Goal: Task Accomplishment & Management: Manage account settings

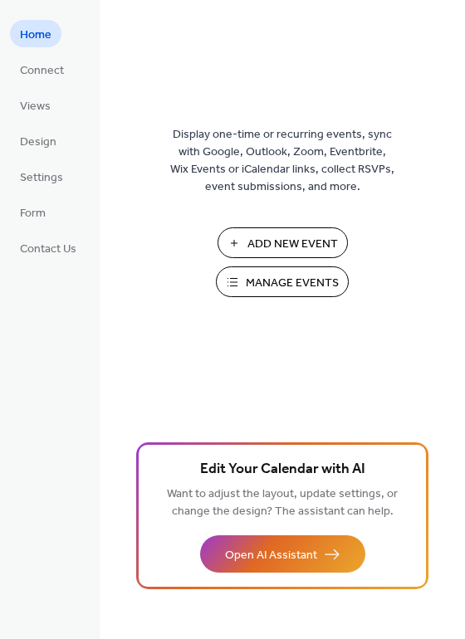
click at [296, 283] on span "Manage Events" at bounding box center [292, 283] width 93 height 17
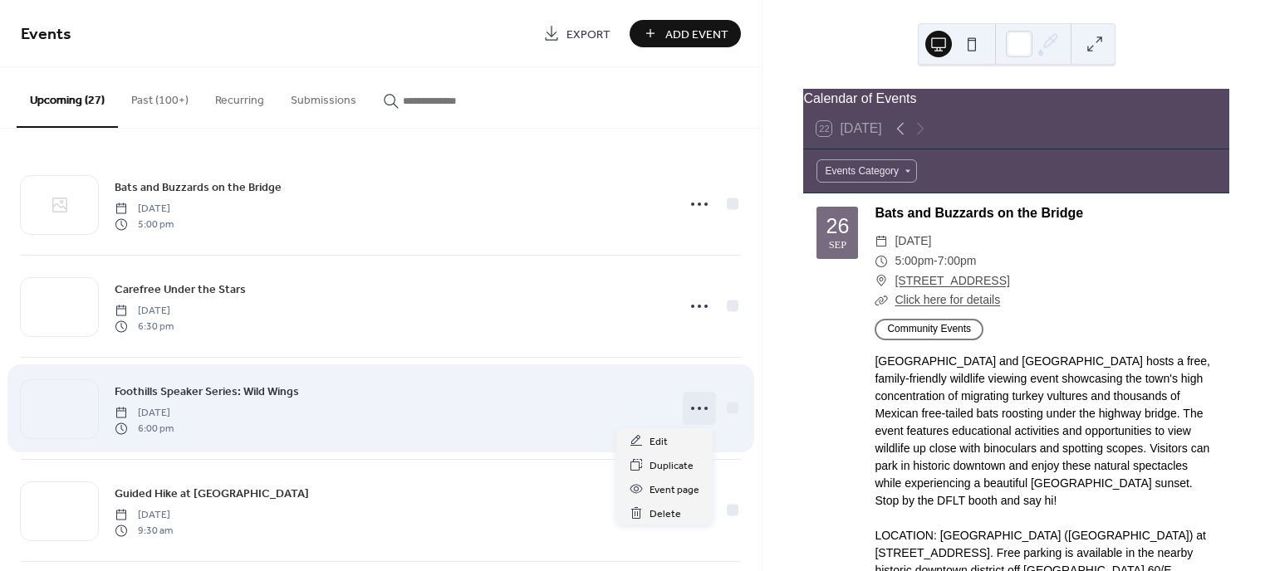
click at [696, 406] on icon at bounding box center [699, 408] width 27 height 27
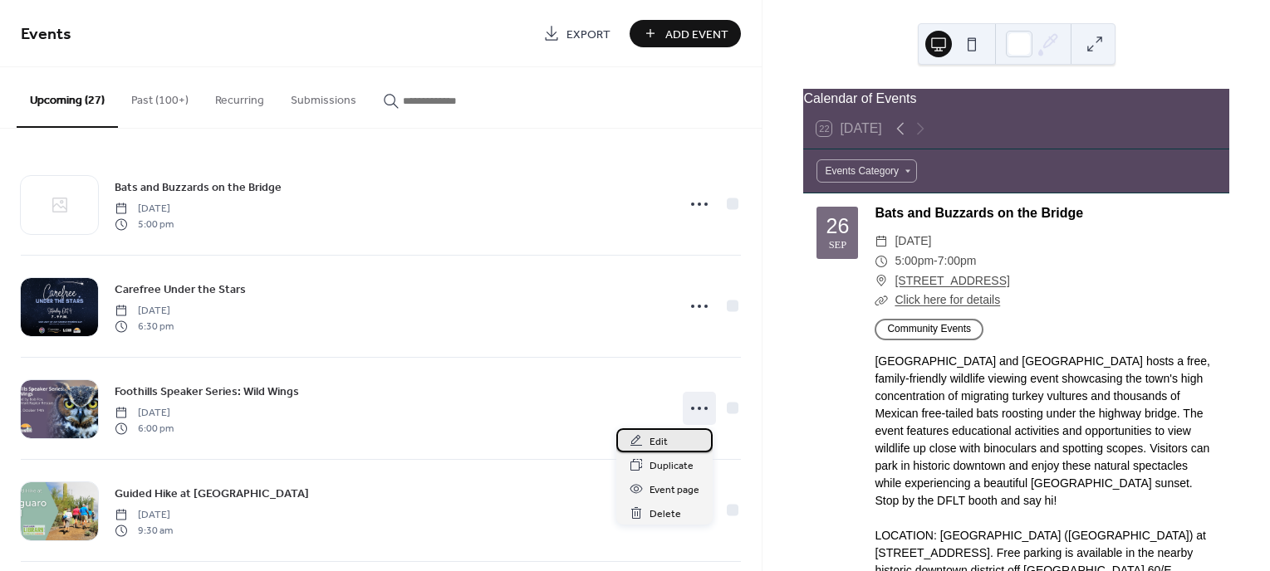
click at [666, 433] on span "Edit" at bounding box center [658, 441] width 18 height 17
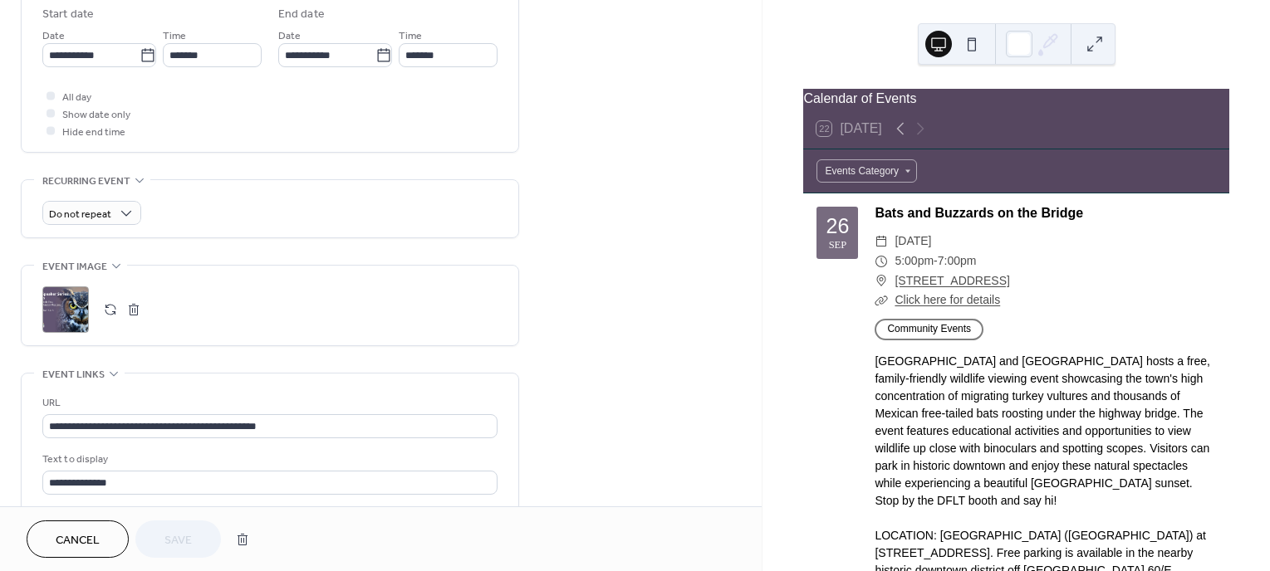
scroll to position [581, 0]
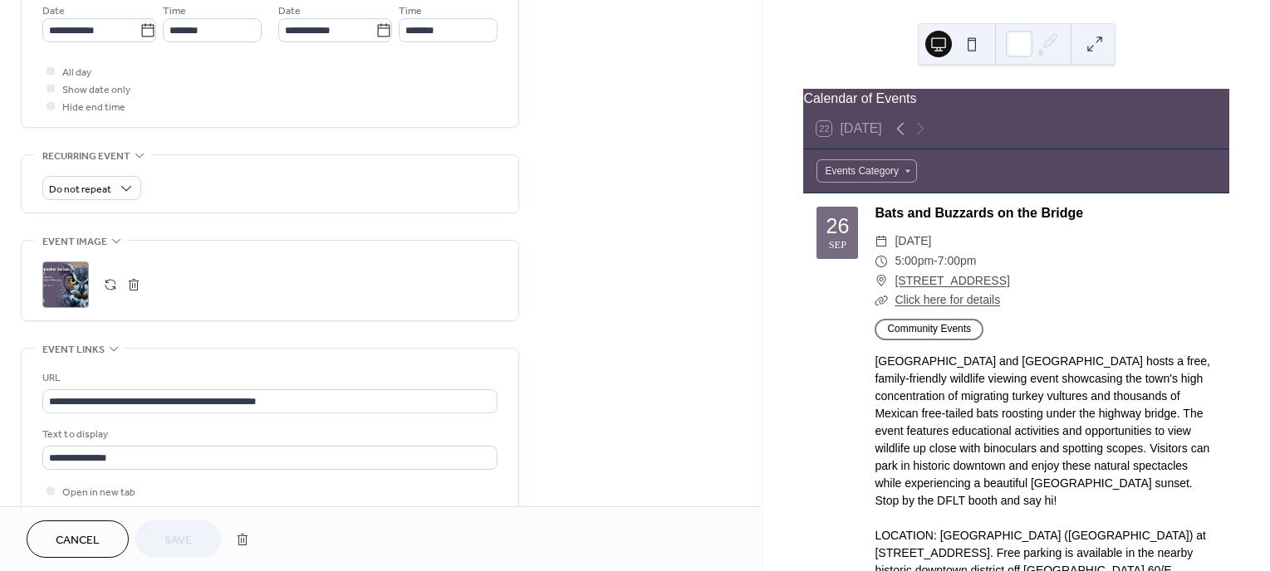
click at [105, 283] on button "button" at bounding box center [110, 284] width 23 height 23
click at [194, 546] on button "Save" at bounding box center [178, 539] width 86 height 37
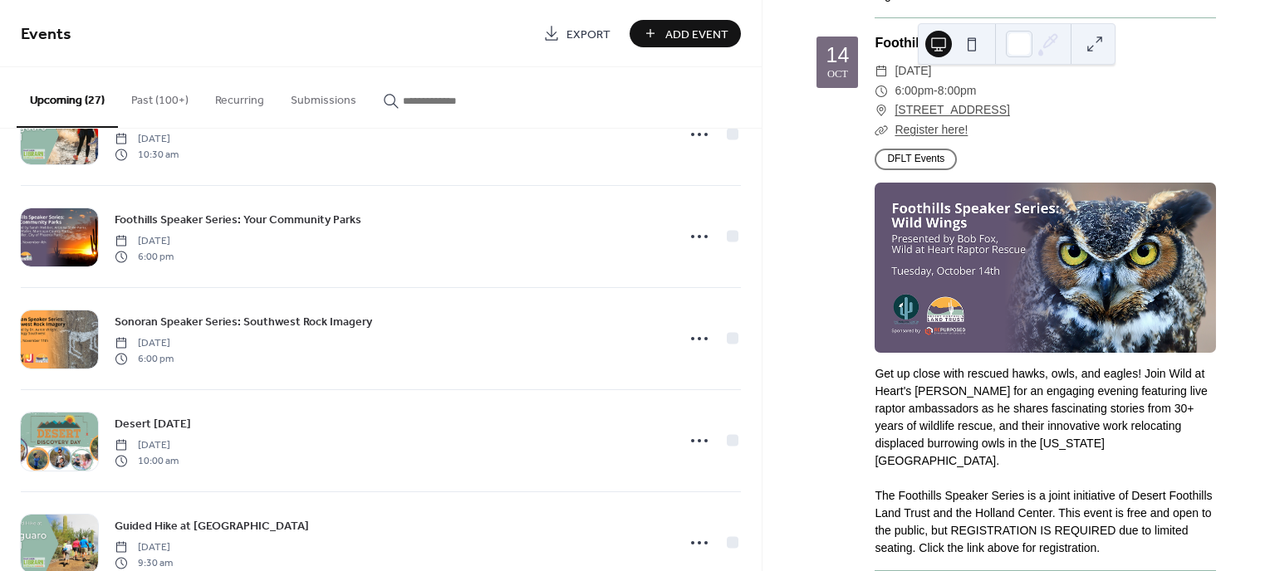
scroll to position [581, 0]
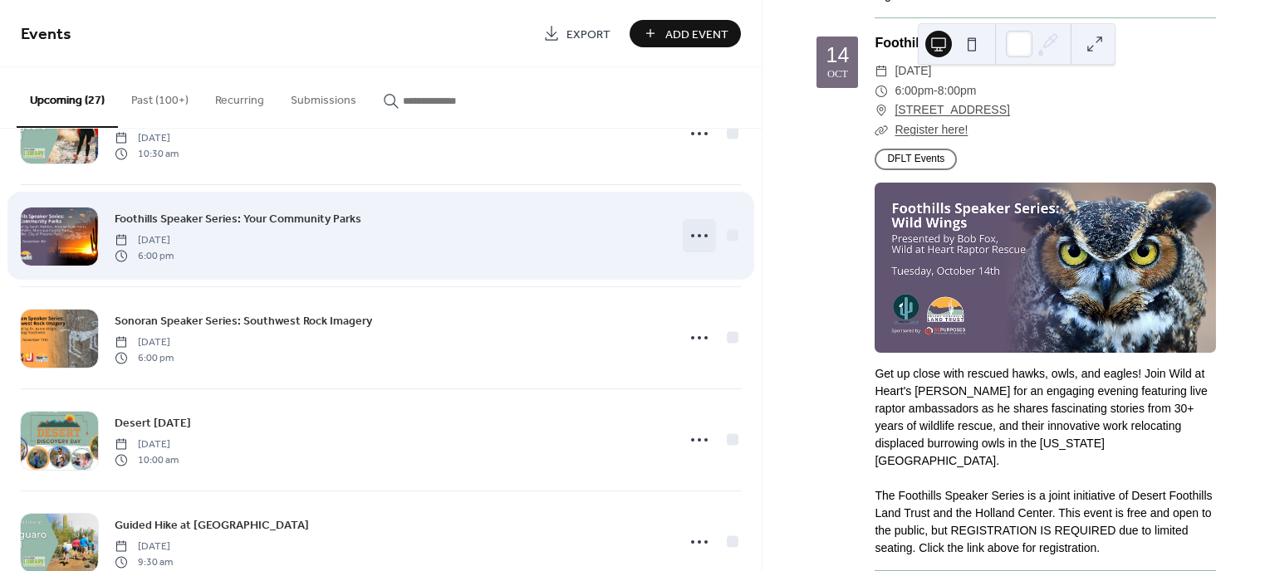
click at [688, 240] on icon at bounding box center [699, 236] width 27 height 27
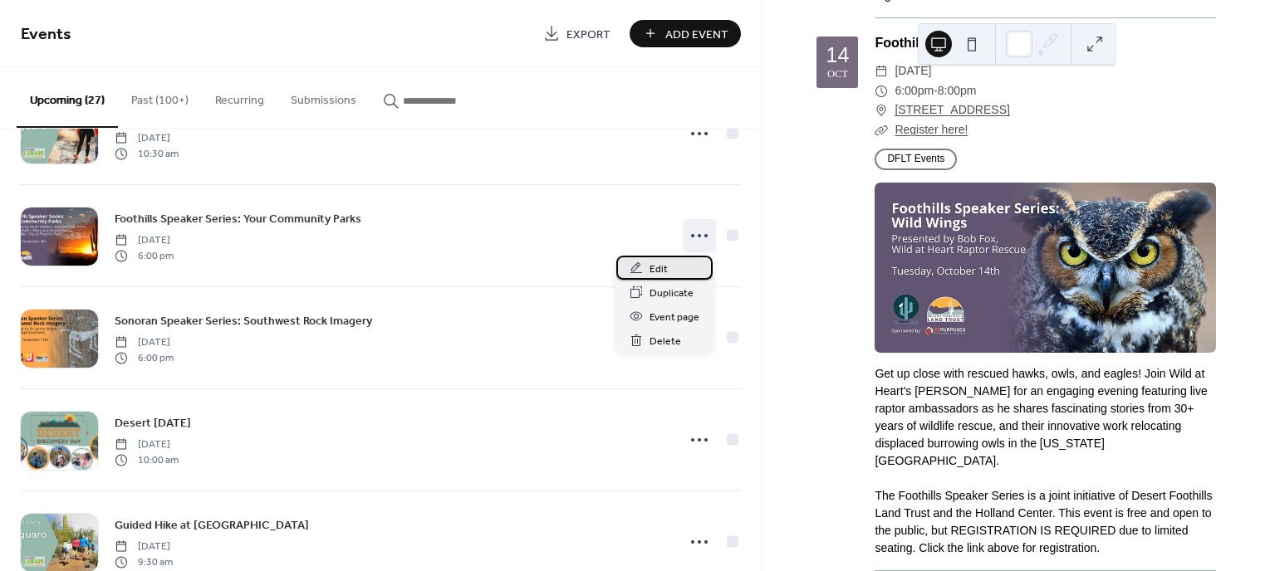
click at [658, 263] on span "Edit" at bounding box center [658, 269] width 18 height 17
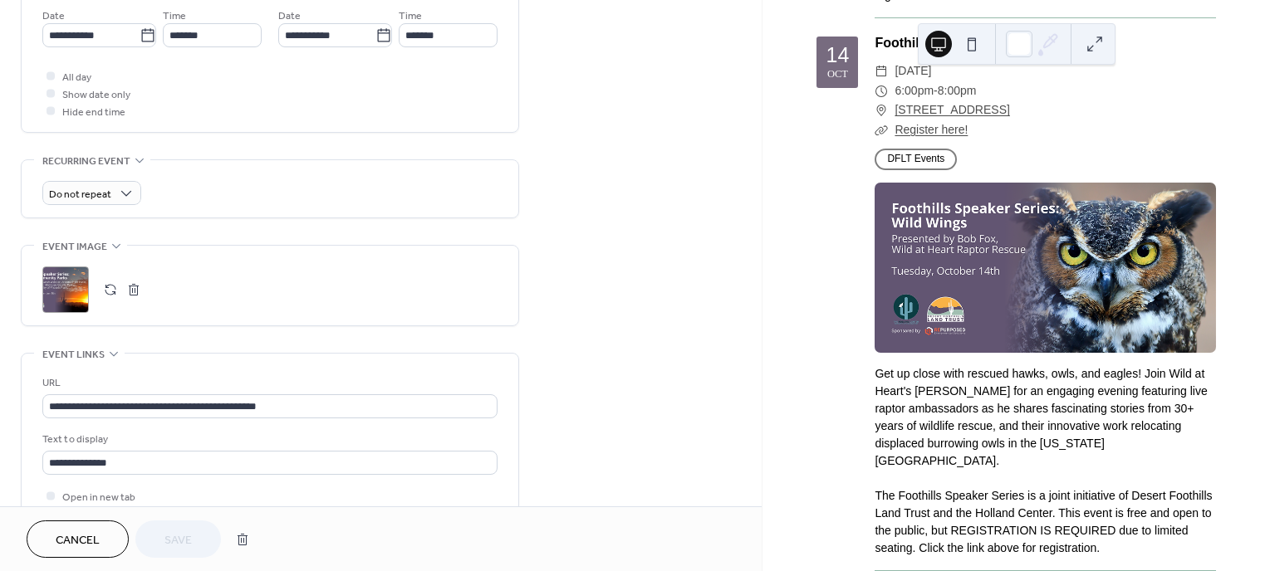
scroll to position [581, 0]
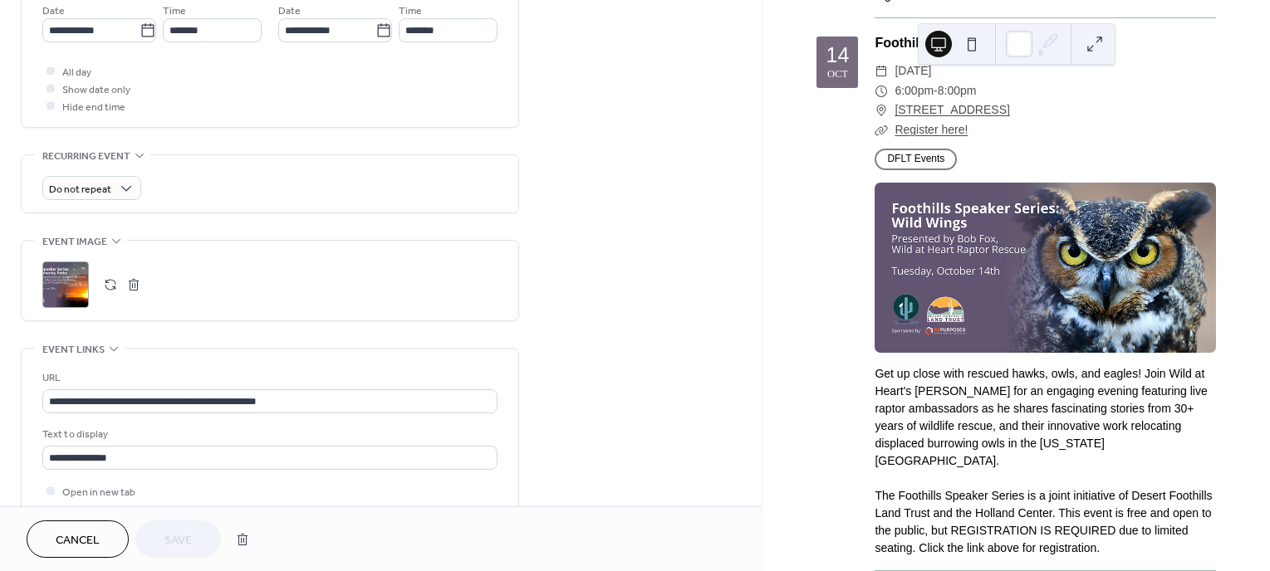
click at [110, 283] on button "button" at bounding box center [110, 284] width 23 height 23
click at [195, 540] on button "Save" at bounding box center [178, 539] width 86 height 37
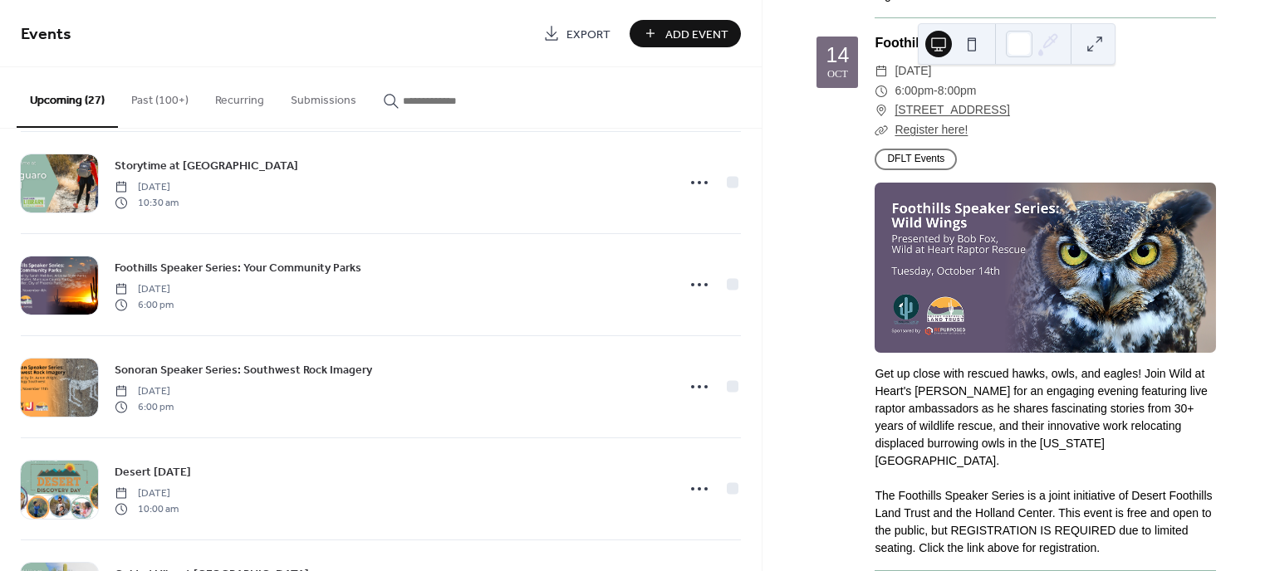
scroll to position [581, 0]
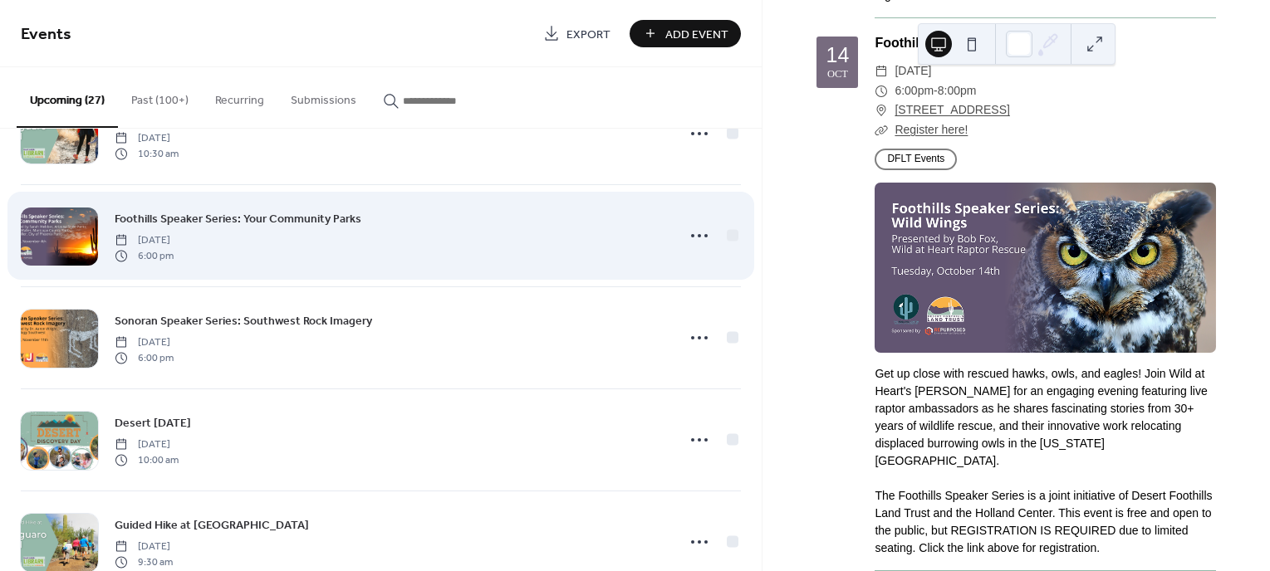
click at [47, 232] on div at bounding box center [59, 237] width 77 height 58
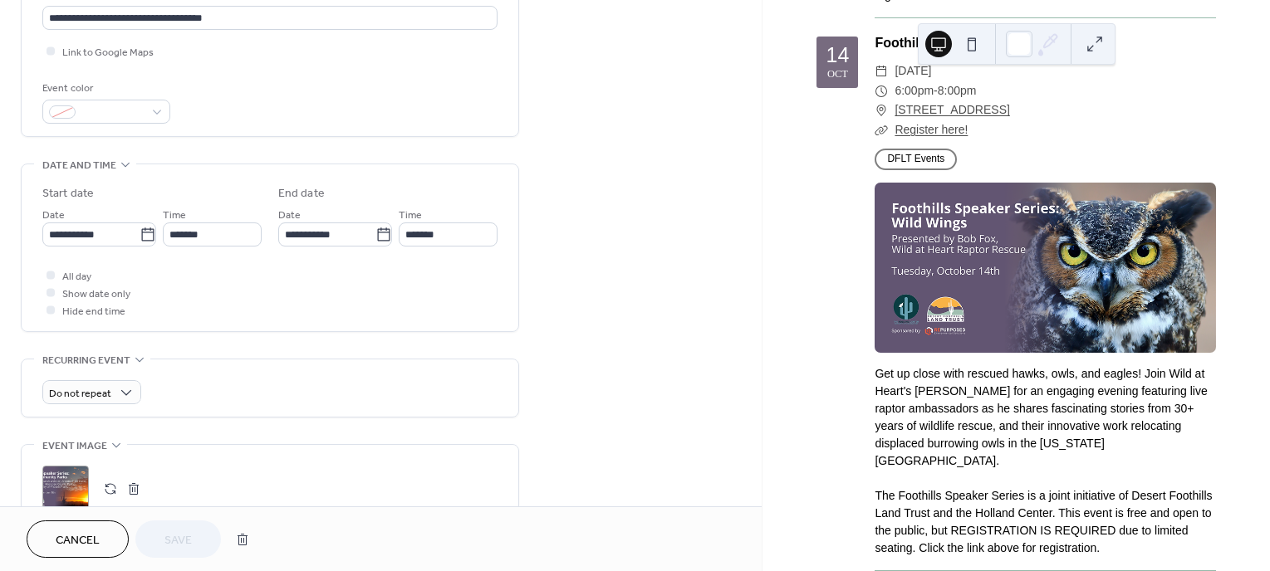
scroll to position [415, 0]
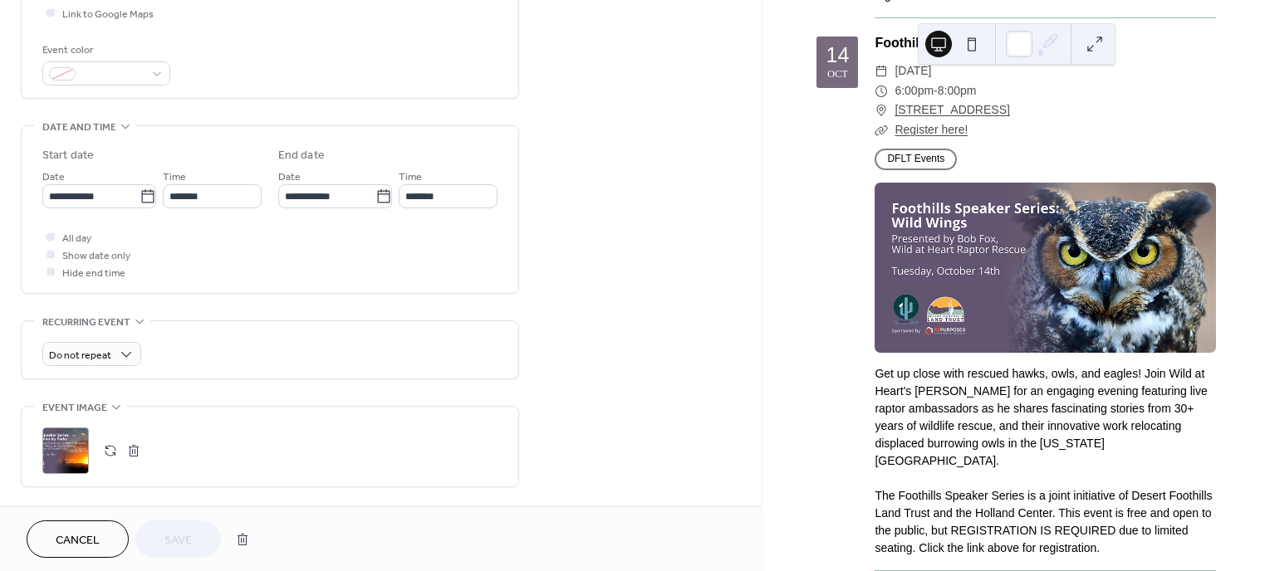
click at [70, 445] on div ";" at bounding box center [65, 451] width 47 height 47
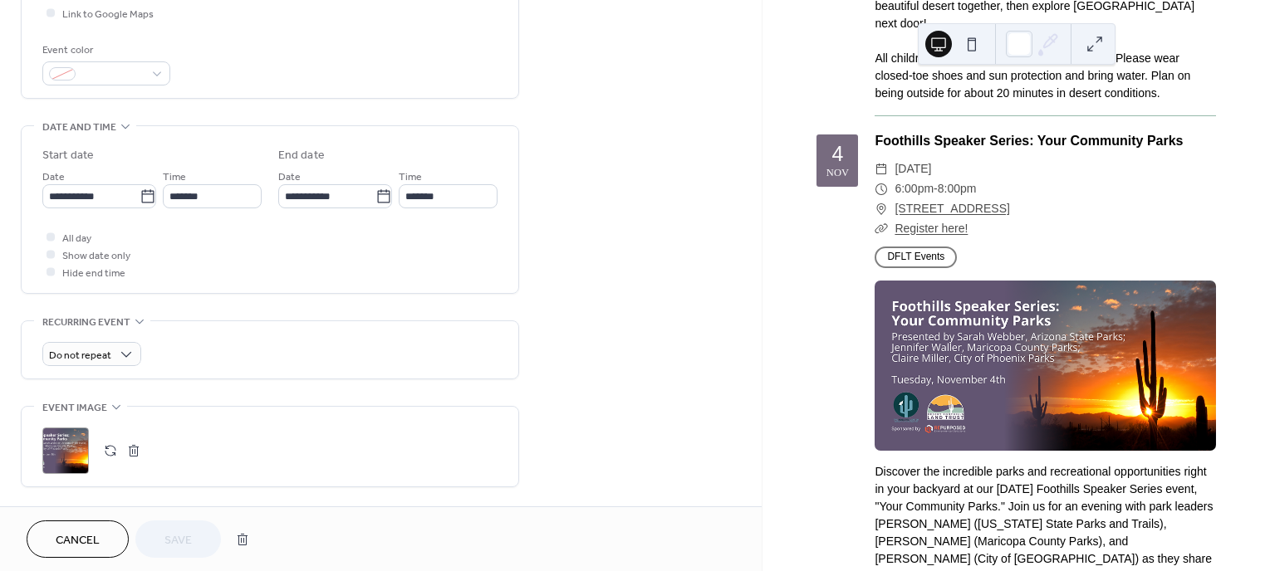
scroll to position [3654, 0]
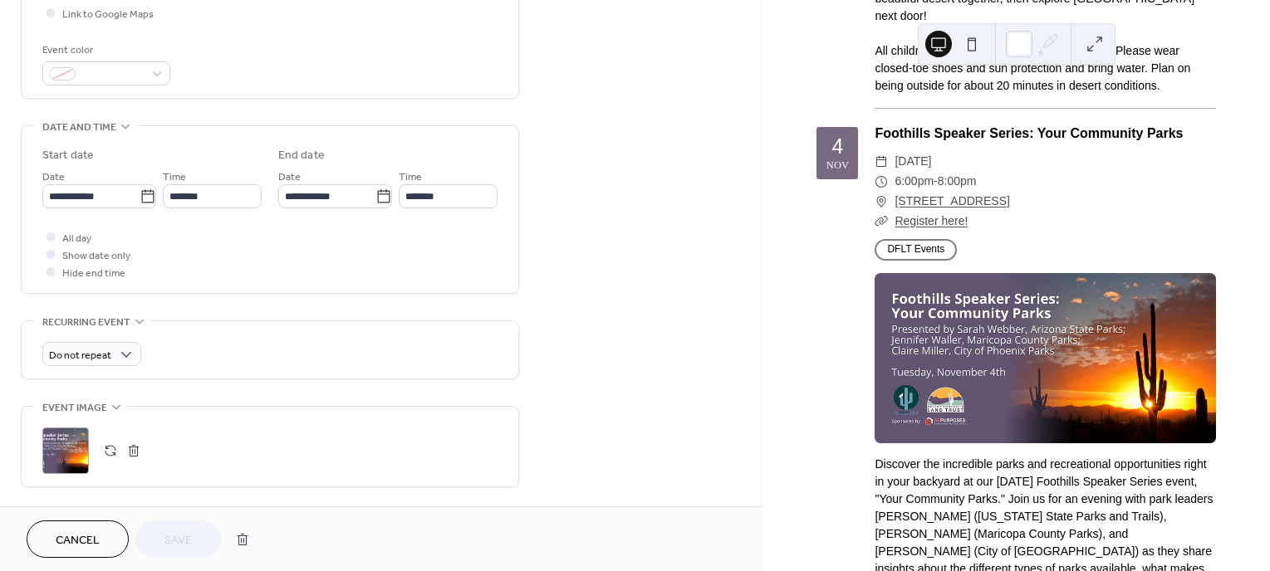
click at [76, 541] on span "Cancel" at bounding box center [78, 540] width 44 height 17
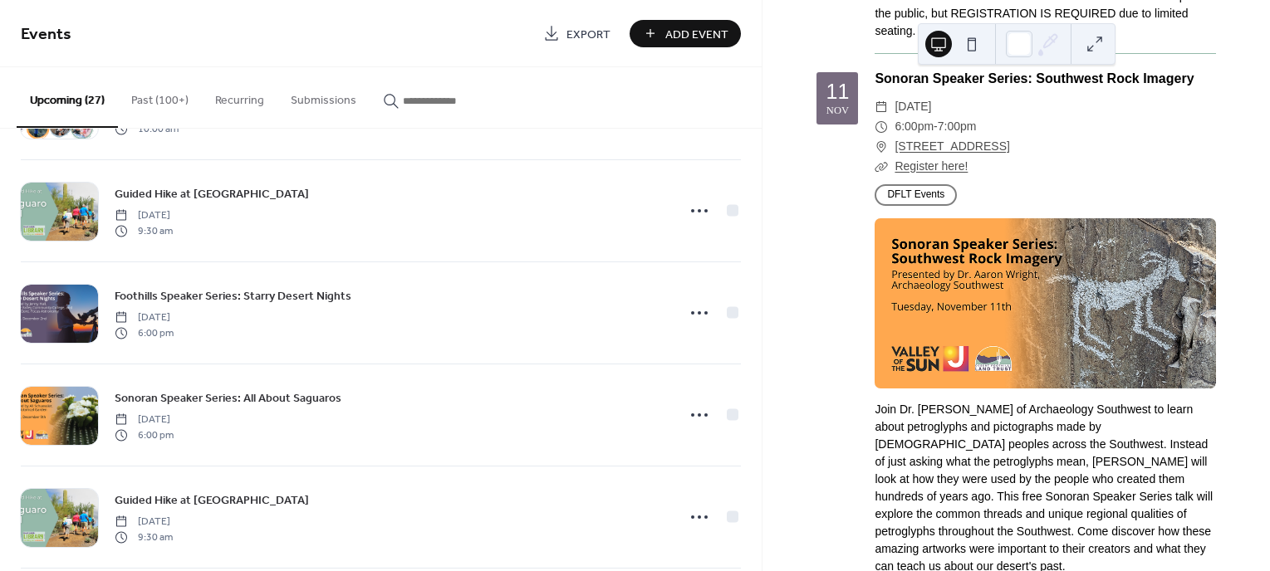
scroll to position [913, 0]
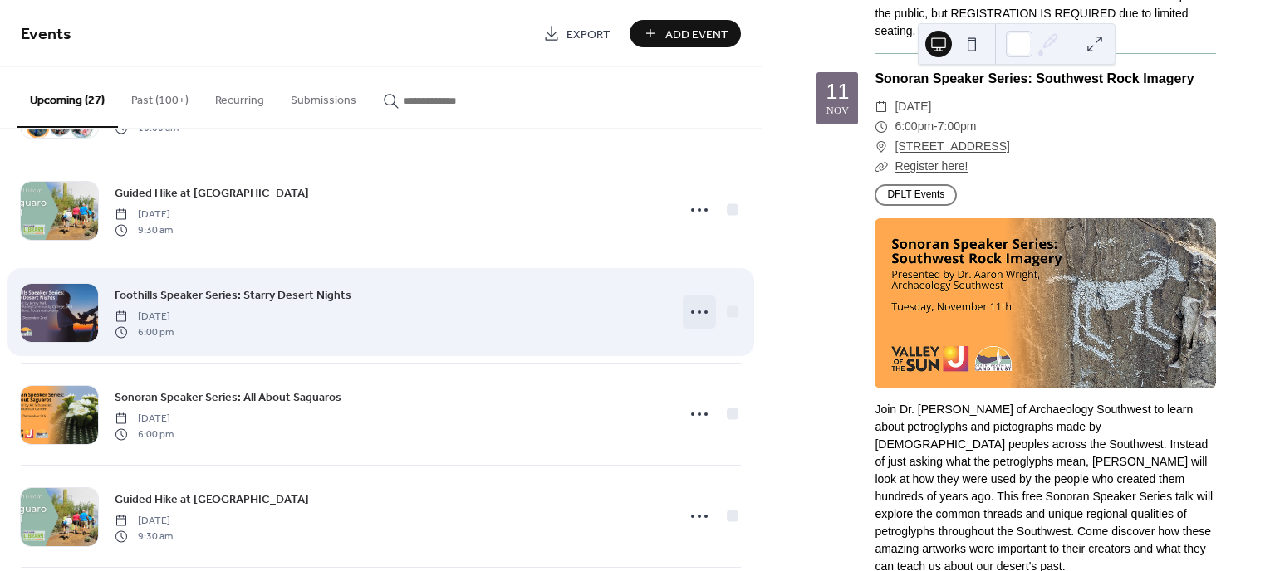
click at [699, 312] on icon at bounding box center [699, 312] width 27 height 27
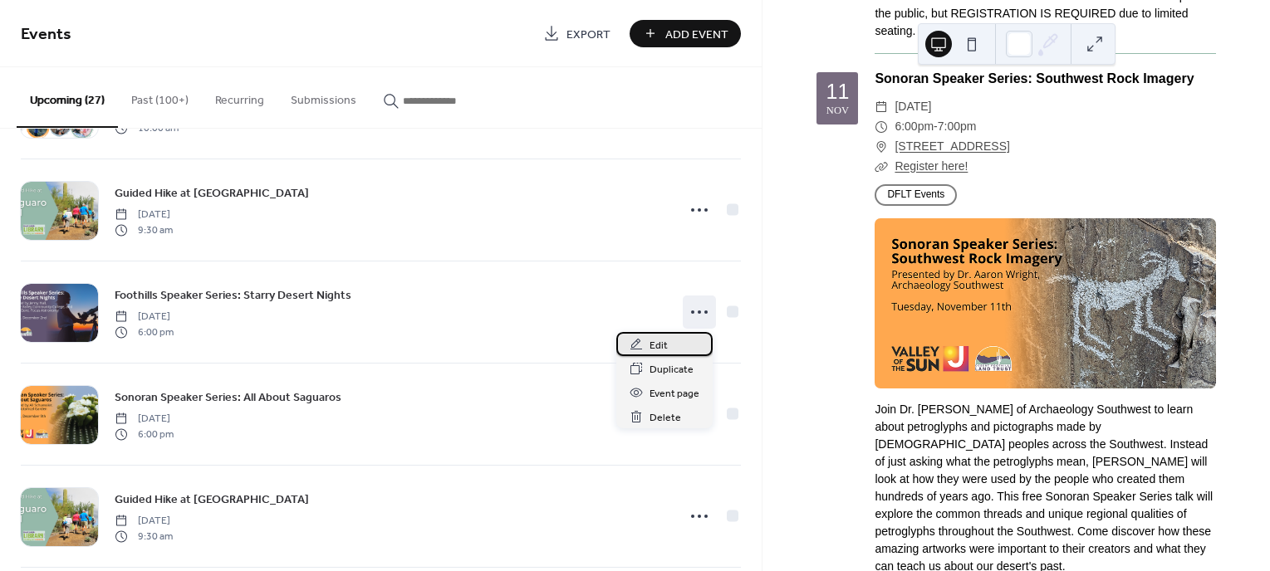
click at [641, 354] on div "Edit" at bounding box center [664, 344] width 96 height 24
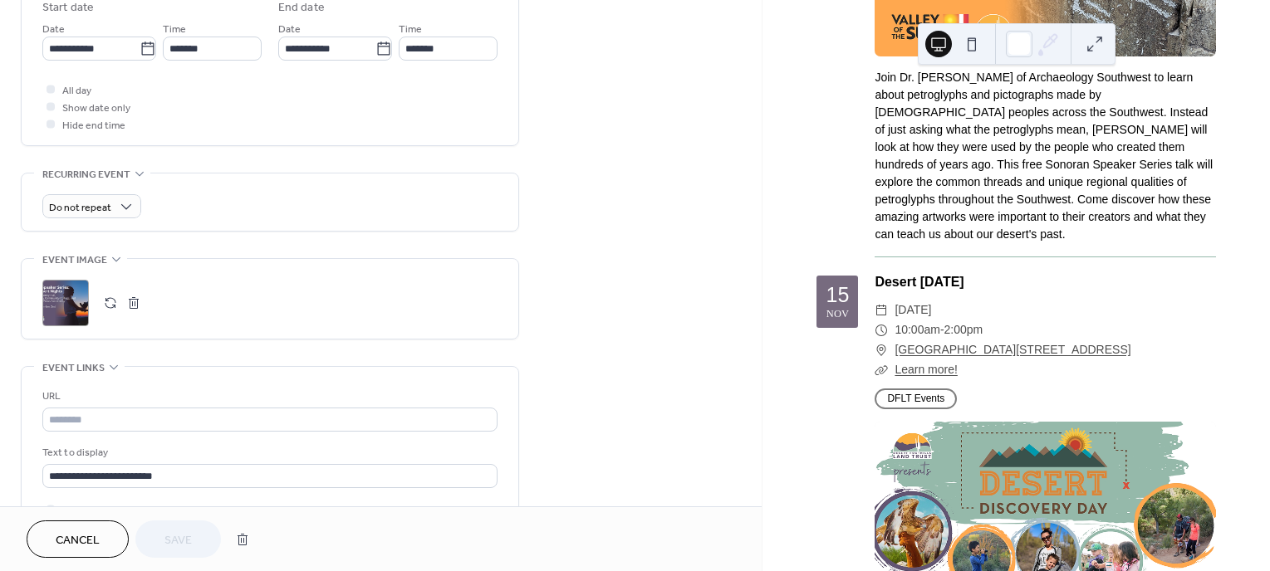
scroll to position [581, 0]
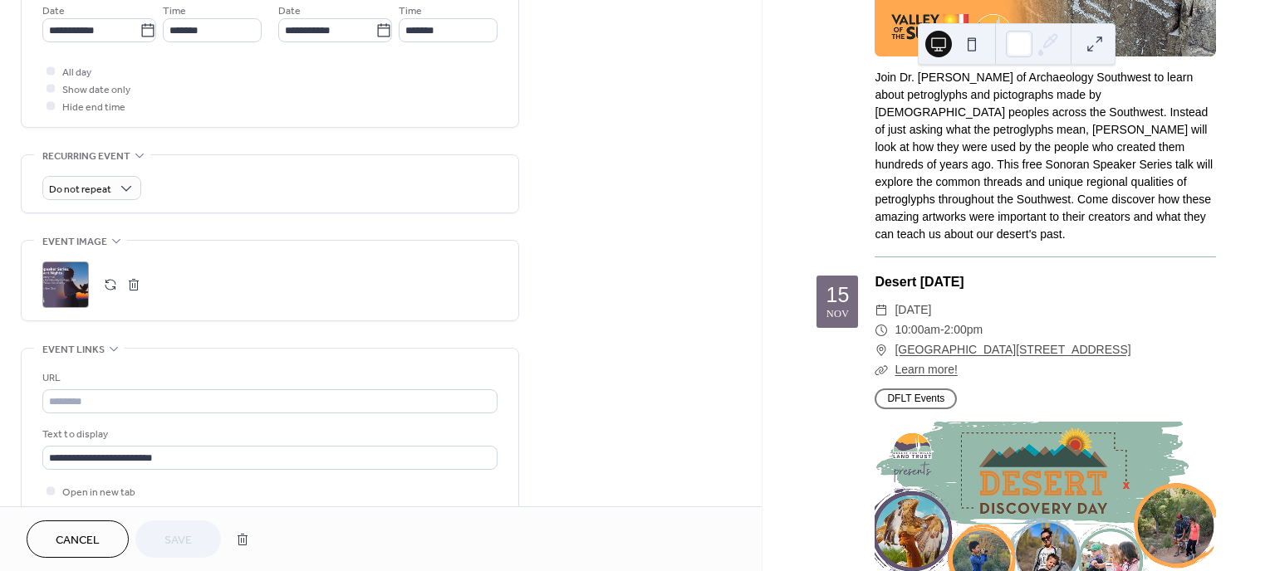
click at [110, 291] on button "button" at bounding box center [110, 284] width 23 height 23
click at [188, 542] on span "Save" at bounding box center [177, 540] width 27 height 17
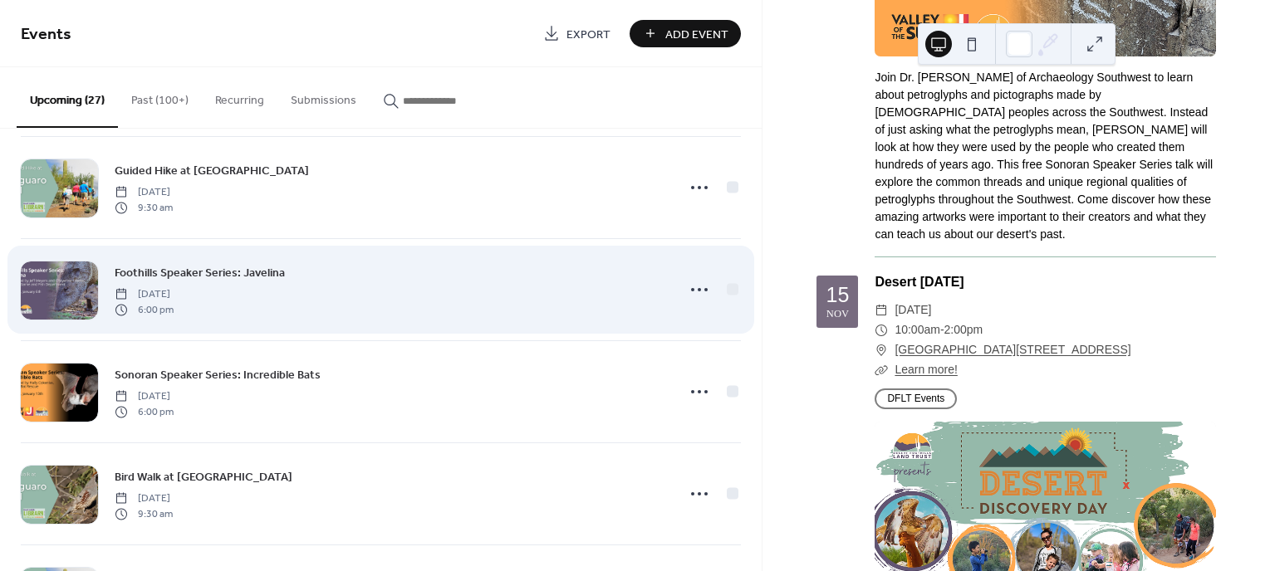
scroll to position [1246, 0]
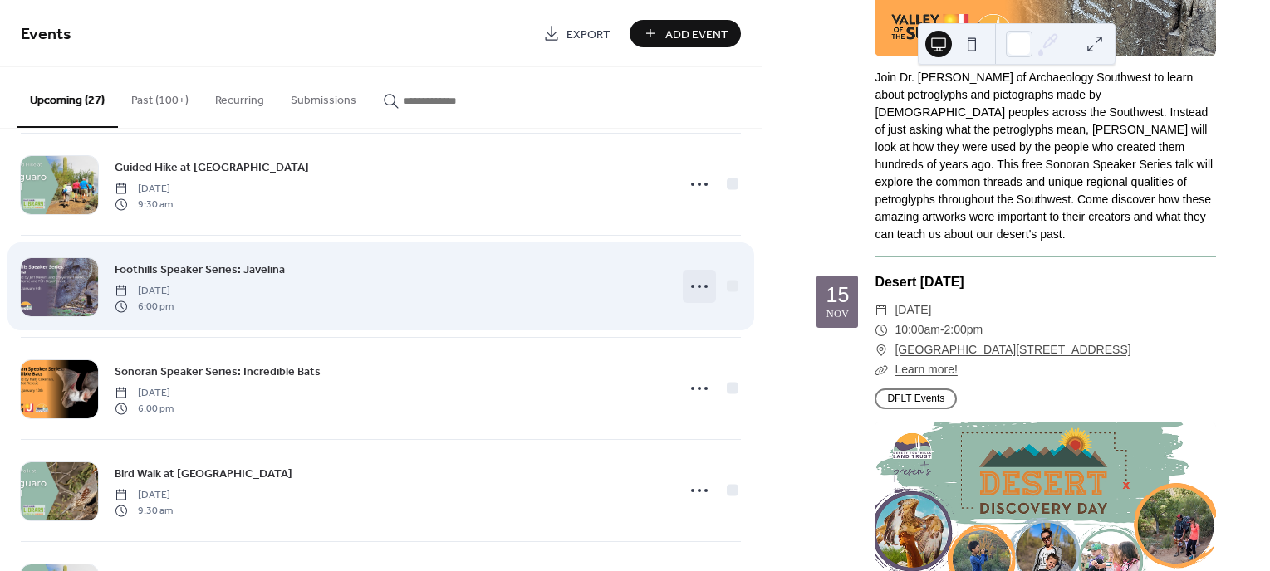
click at [693, 282] on icon at bounding box center [699, 286] width 27 height 27
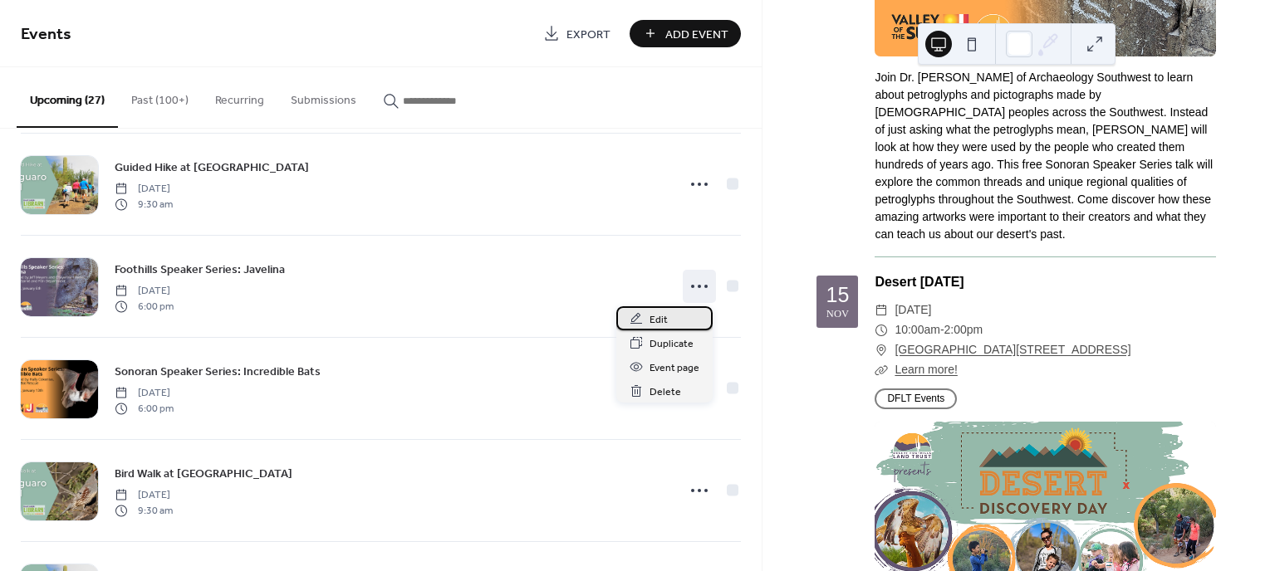
click at [670, 312] on div "Edit" at bounding box center [664, 318] width 96 height 24
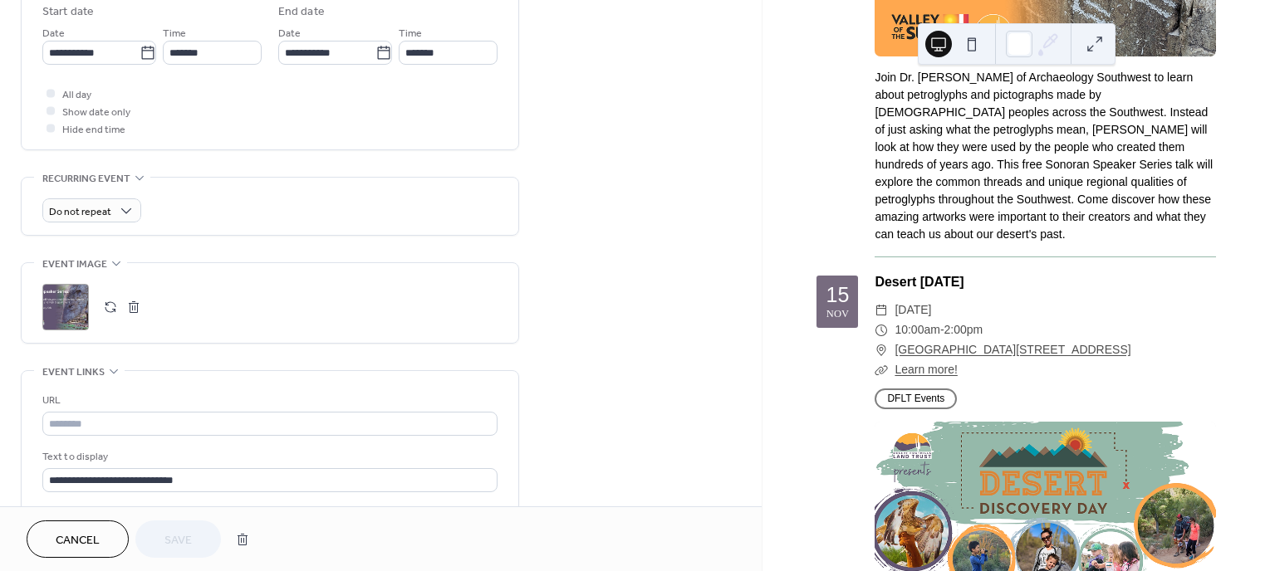
scroll to position [581, 0]
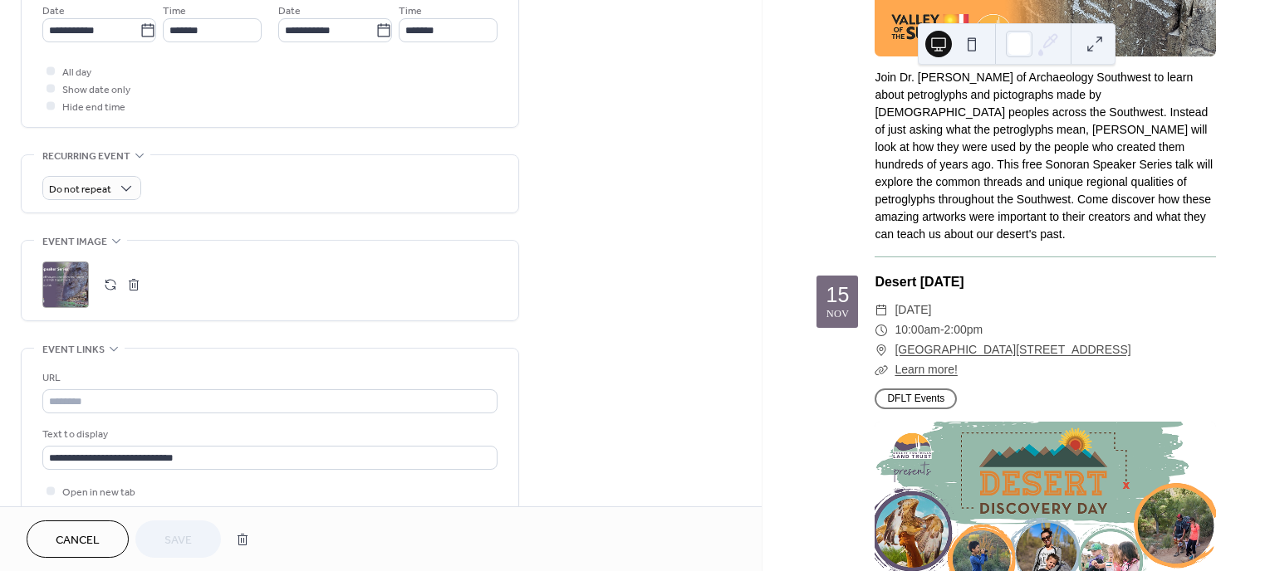
click at [110, 291] on button "button" at bounding box center [110, 284] width 23 height 23
click at [188, 539] on span "Save" at bounding box center [177, 540] width 27 height 17
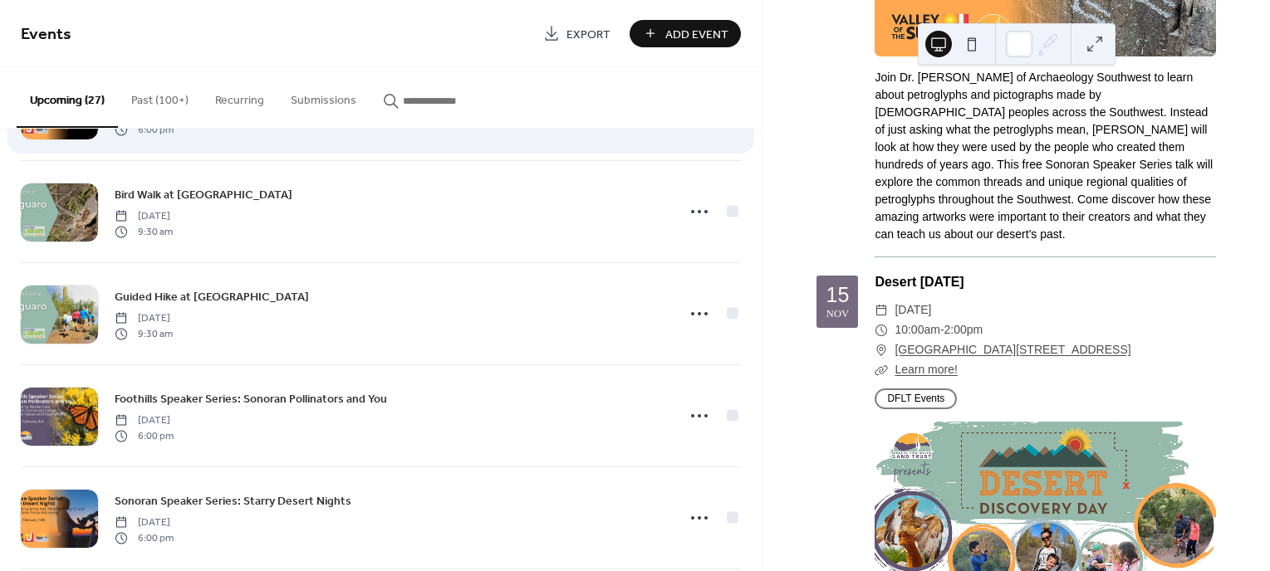
scroll to position [1578, 0]
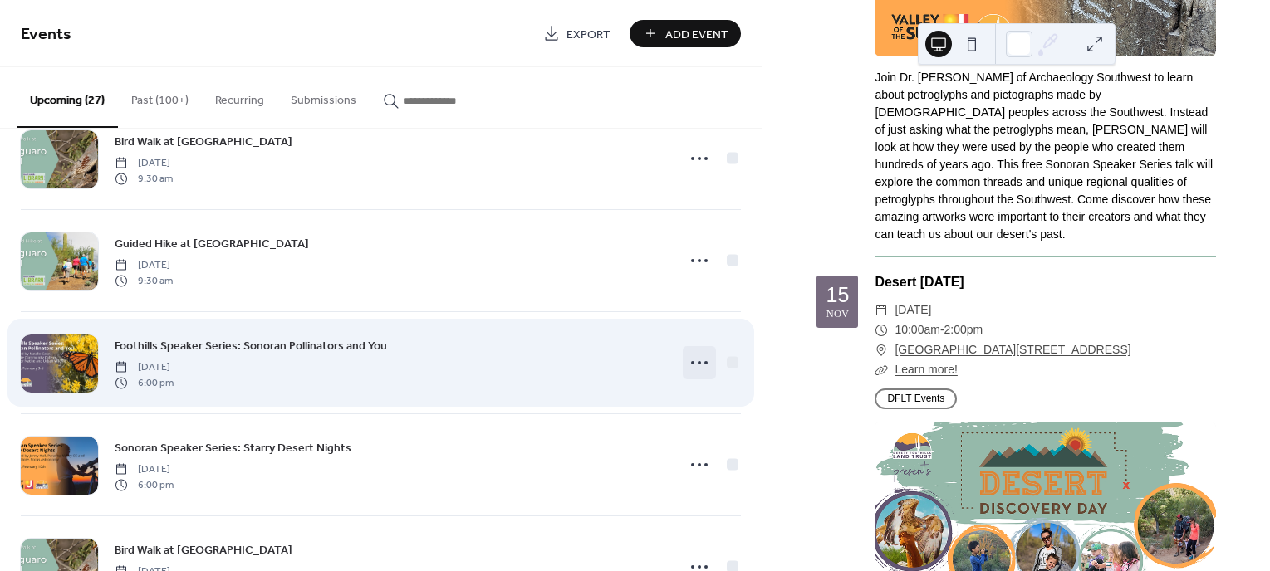
click at [697, 355] on icon at bounding box center [699, 363] width 27 height 27
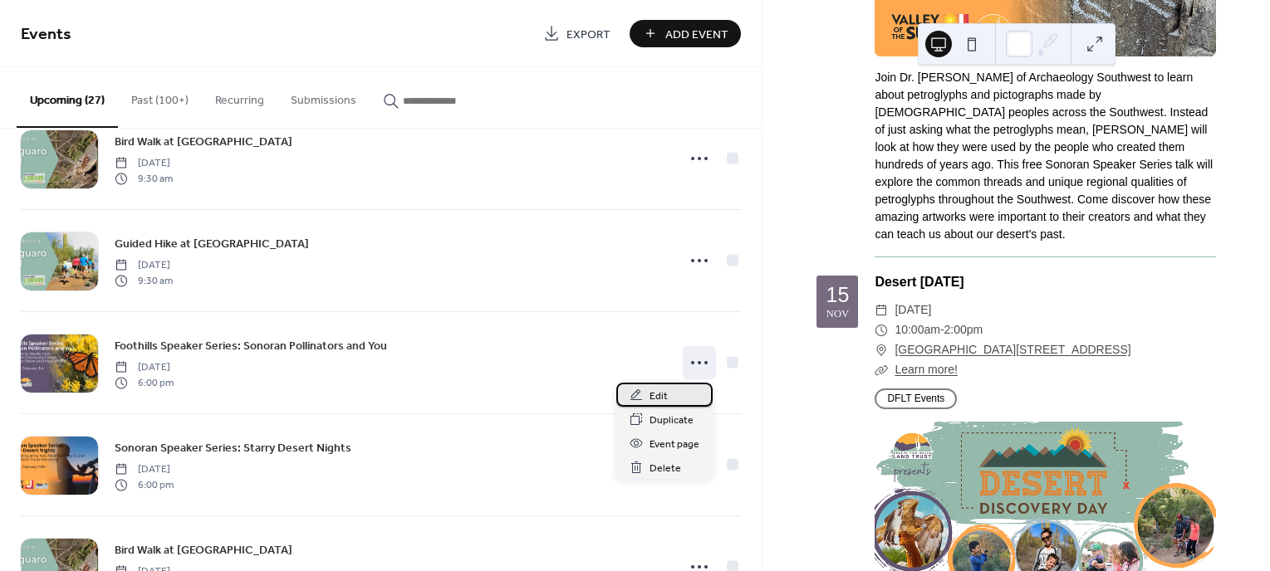
click at [665, 390] on span "Edit" at bounding box center [658, 396] width 18 height 17
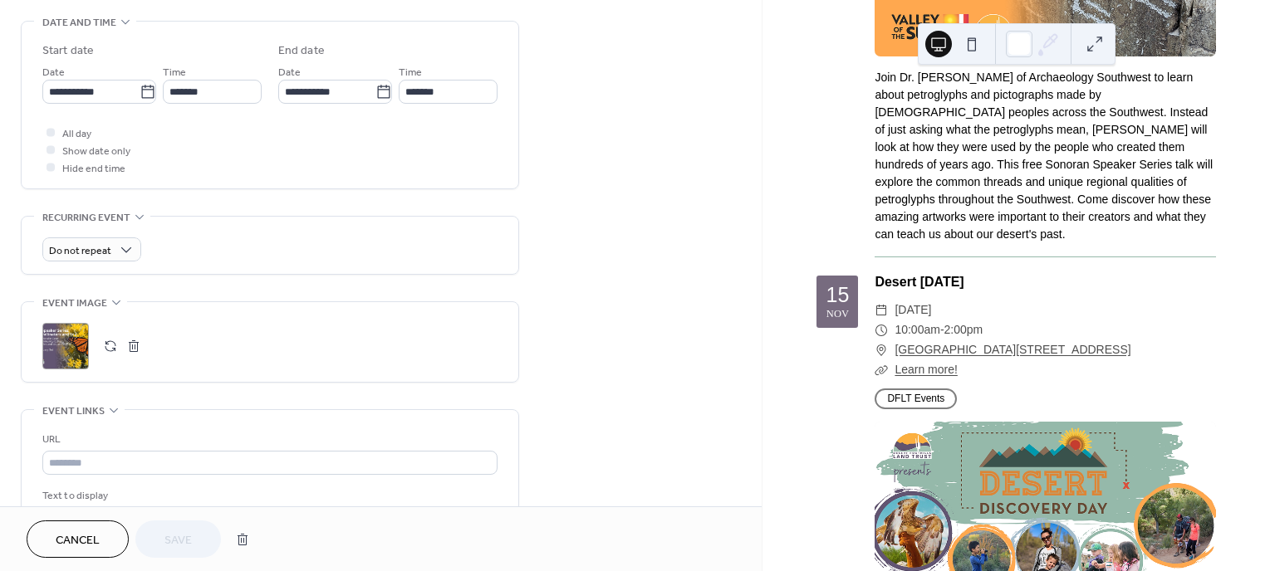
scroll to position [581, 0]
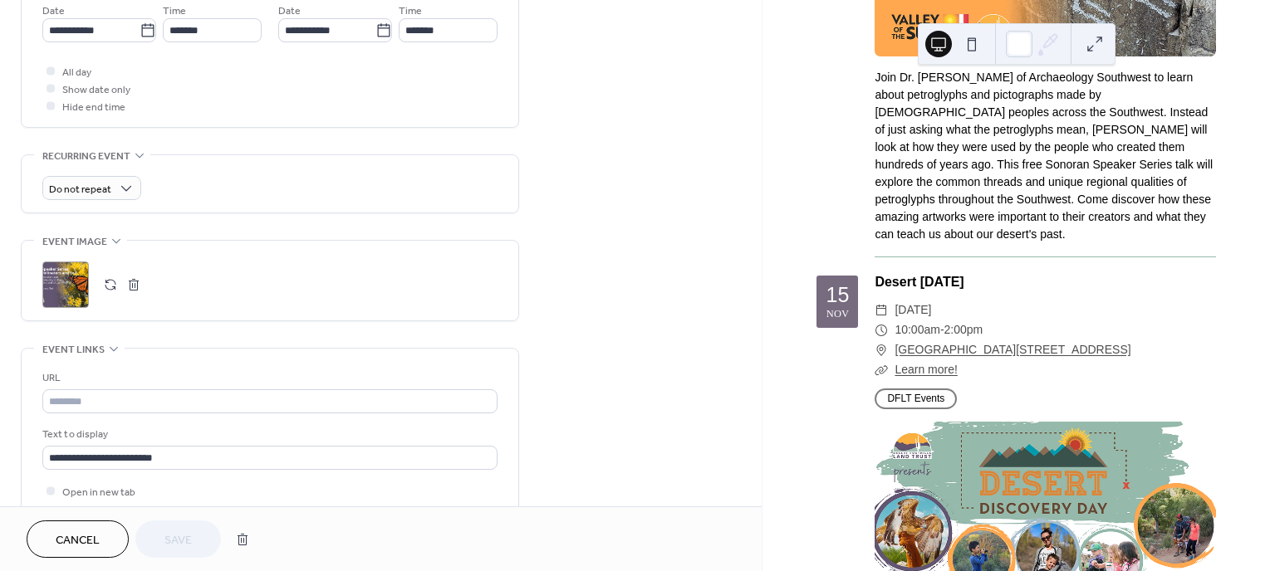
click at [106, 287] on button "button" at bounding box center [110, 284] width 23 height 23
click at [183, 532] on span "Save" at bounding box center [177, 540] width 27 height 17
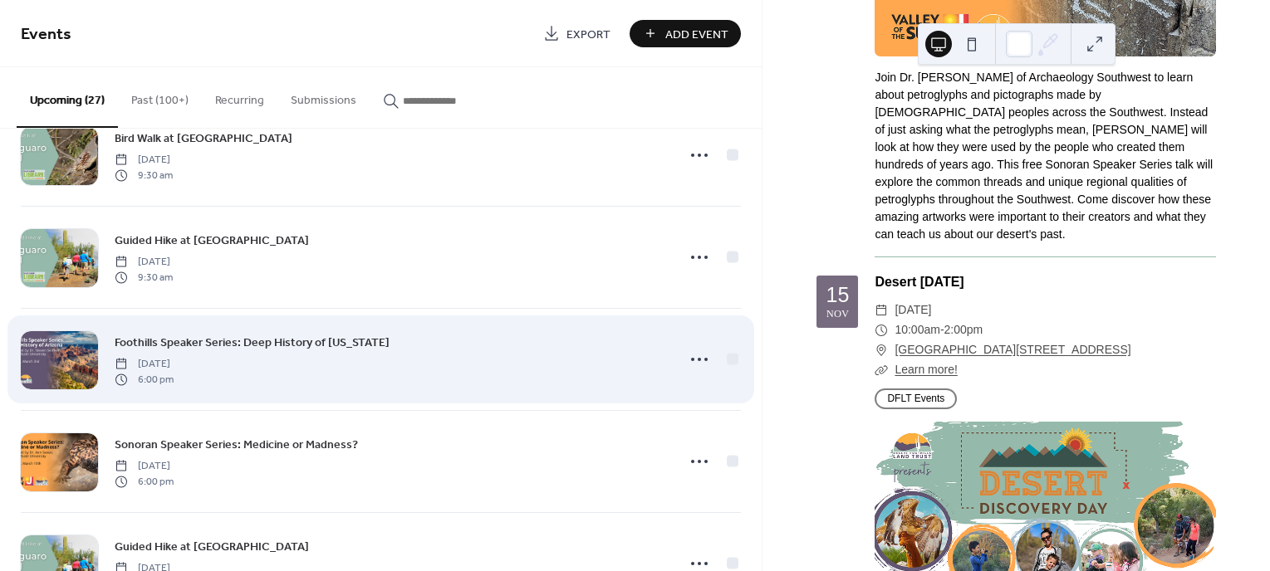
scroll to position [1993, 0]
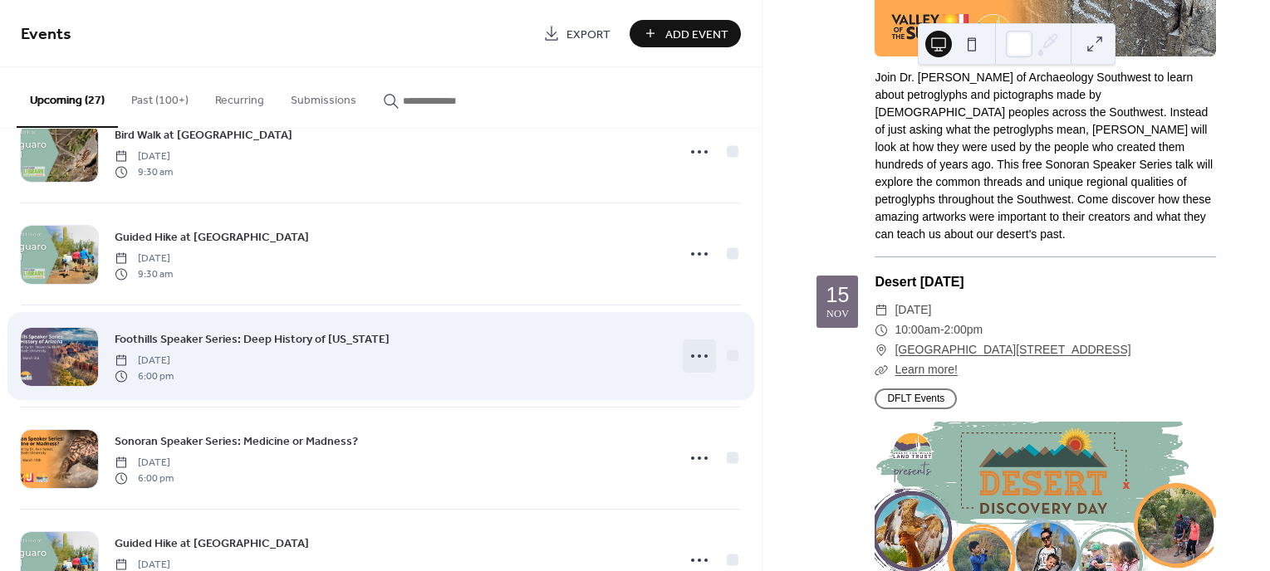
click at [687, 352] on icon at bounding box center [699, 356] width 27 height 27
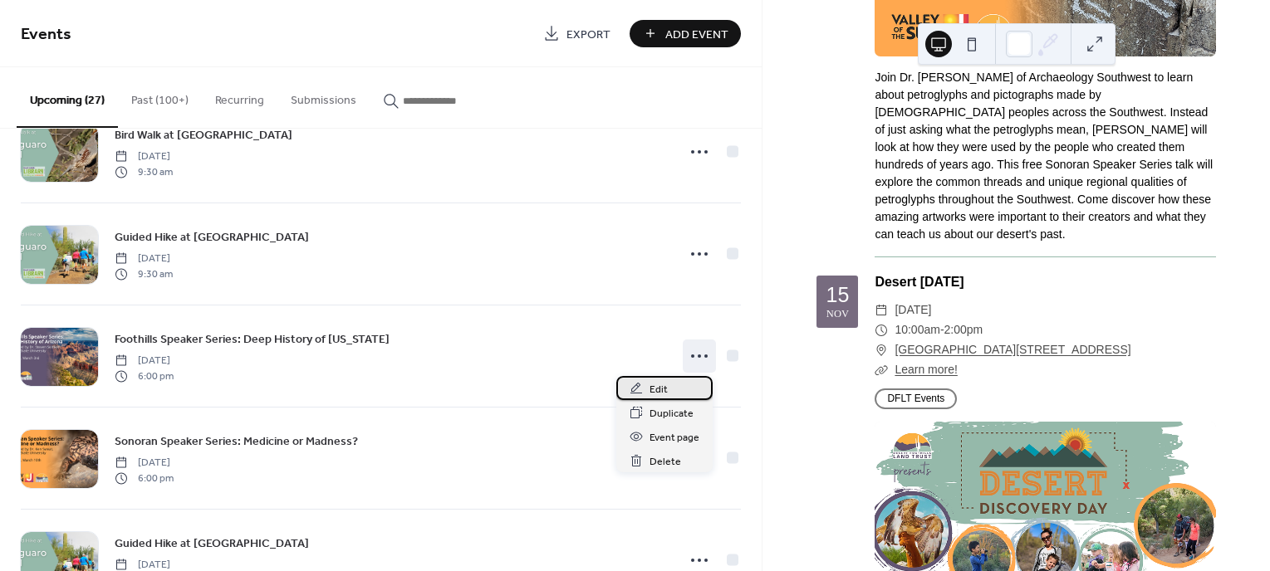
click at [650, 391] on span "Edit" at bounding box center [658, 389] width 18 height 17
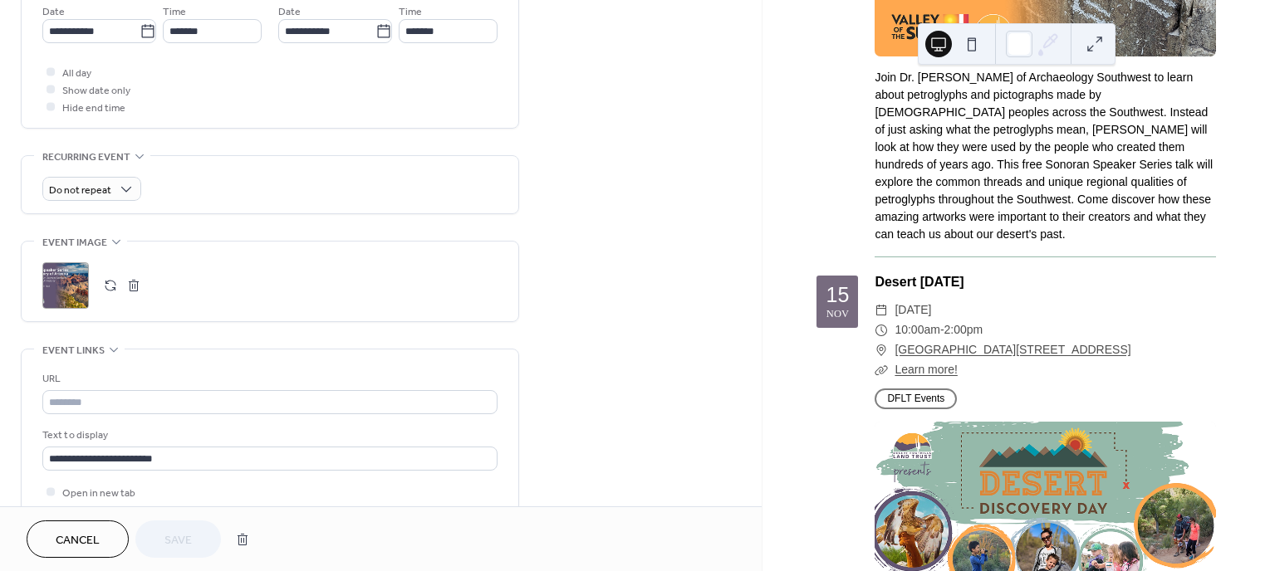
scroll to position [581, 0]
click at [110, 289] on button "button" at bounding box center [110, 284] width 23 height 23
click at [206, 540] on button "Save" at bounding box center [178, 539] width 86 height 37
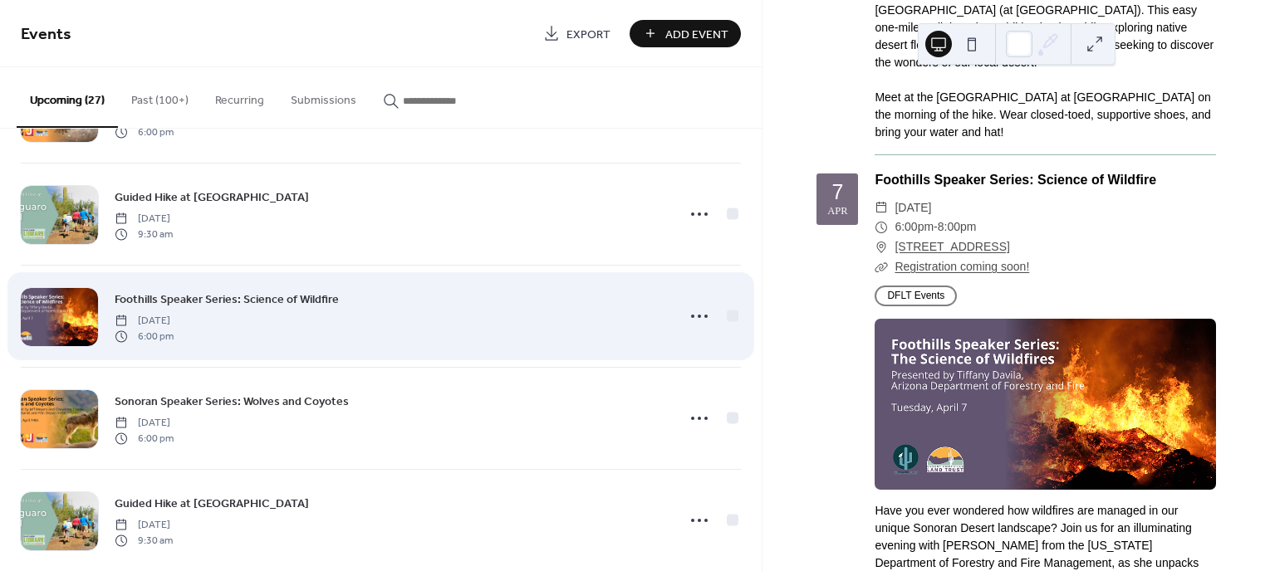
scroll to position [2364, 0]
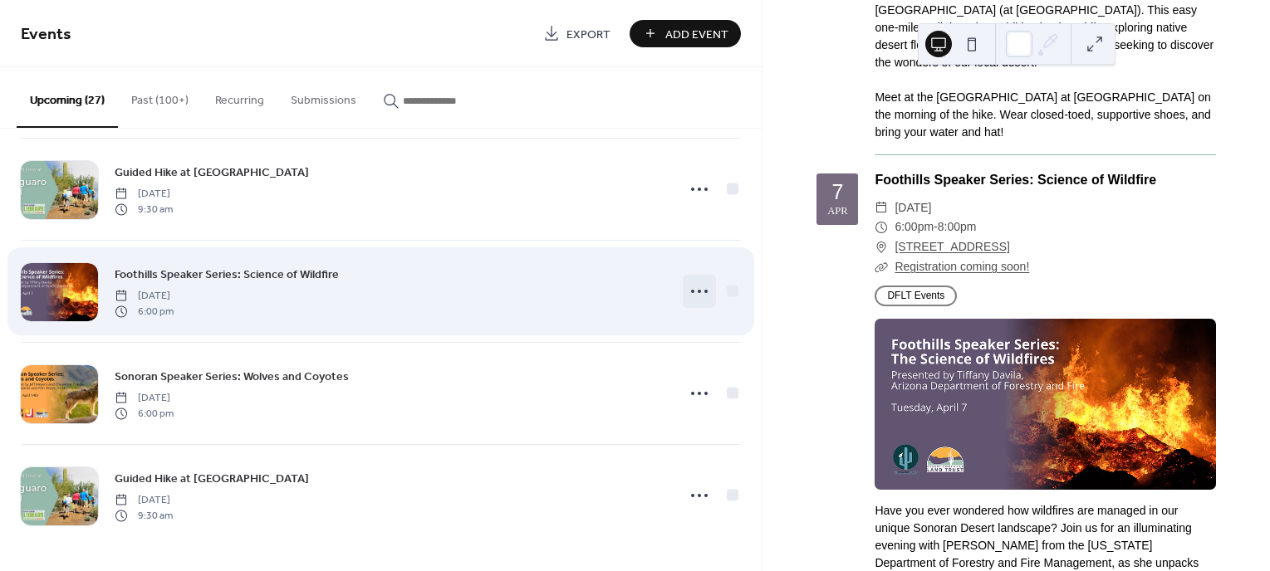
click at [706, 287] on icon at bounding box center [699, 291] width 27 height 27
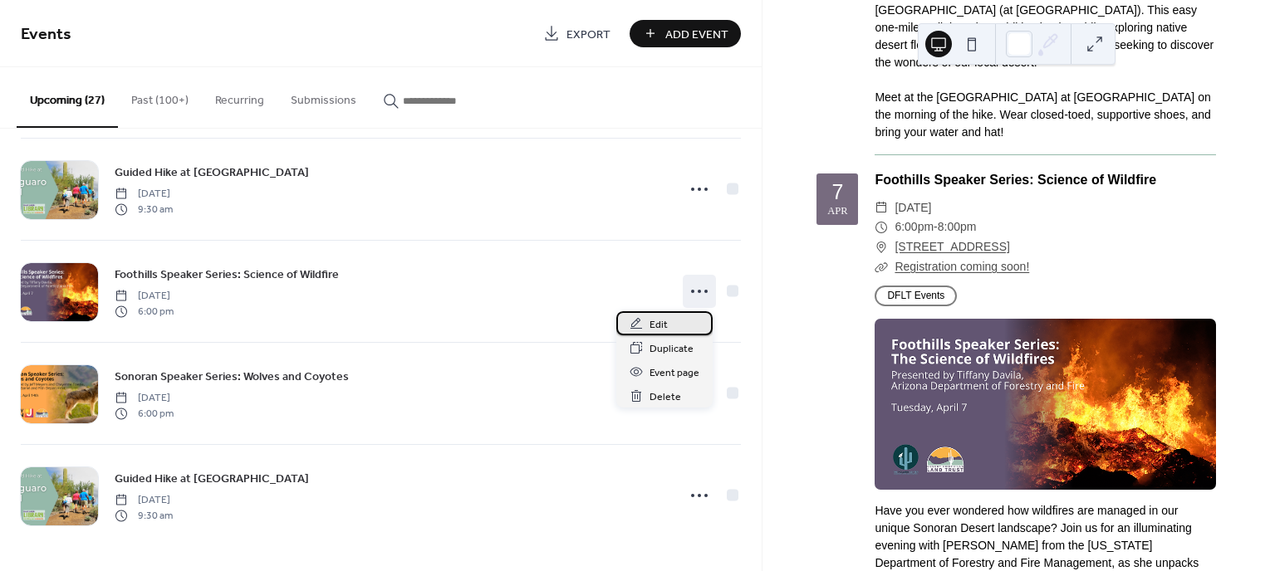
click at [650, 328] on span "Edit" at bounding box center [658, 324] width 18 height 17
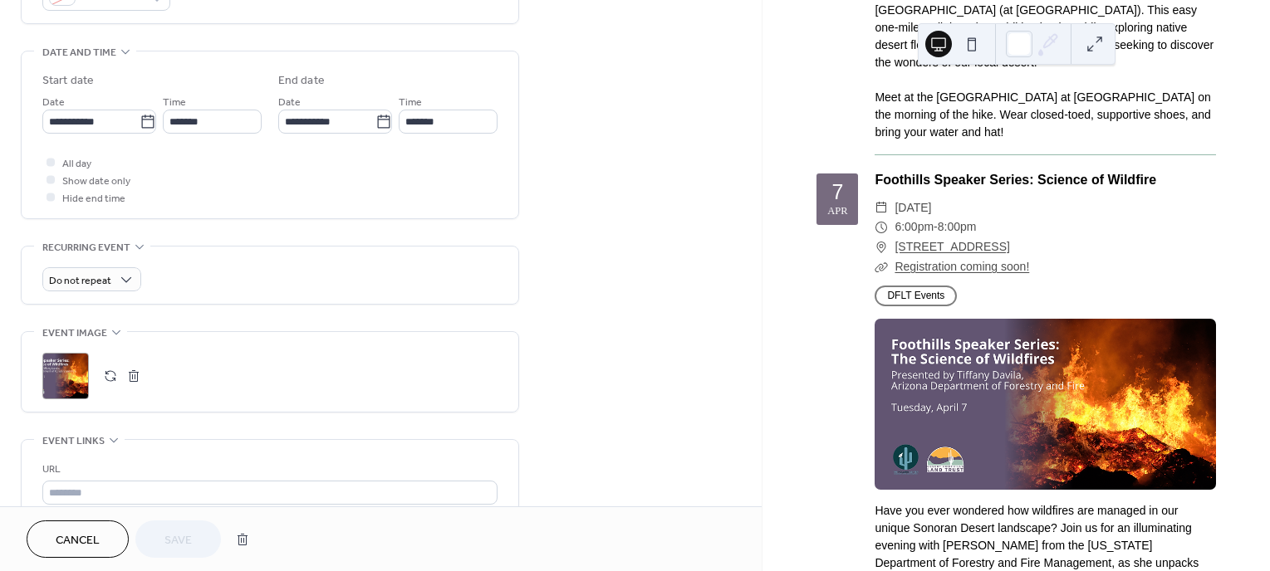
scroll to position [498, 0]
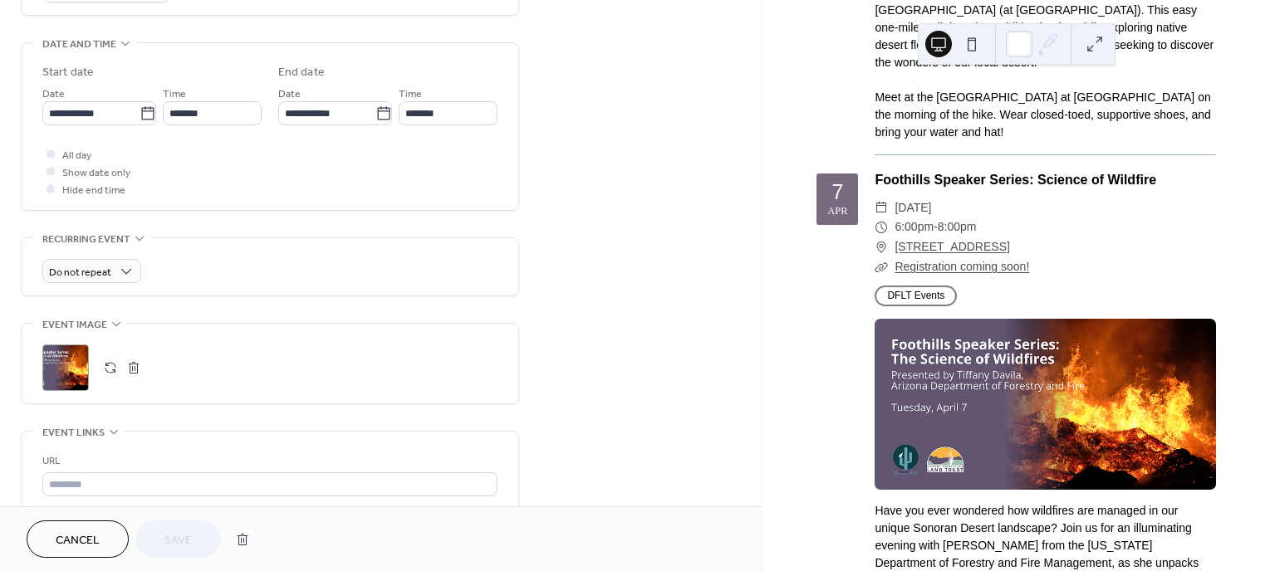
click at [112, 369] on button "button" at bounding box center [110, 367] width 23 height 23
click at [196, 541] on button "Save" at bounding box center [178, 539] width 86 height 37
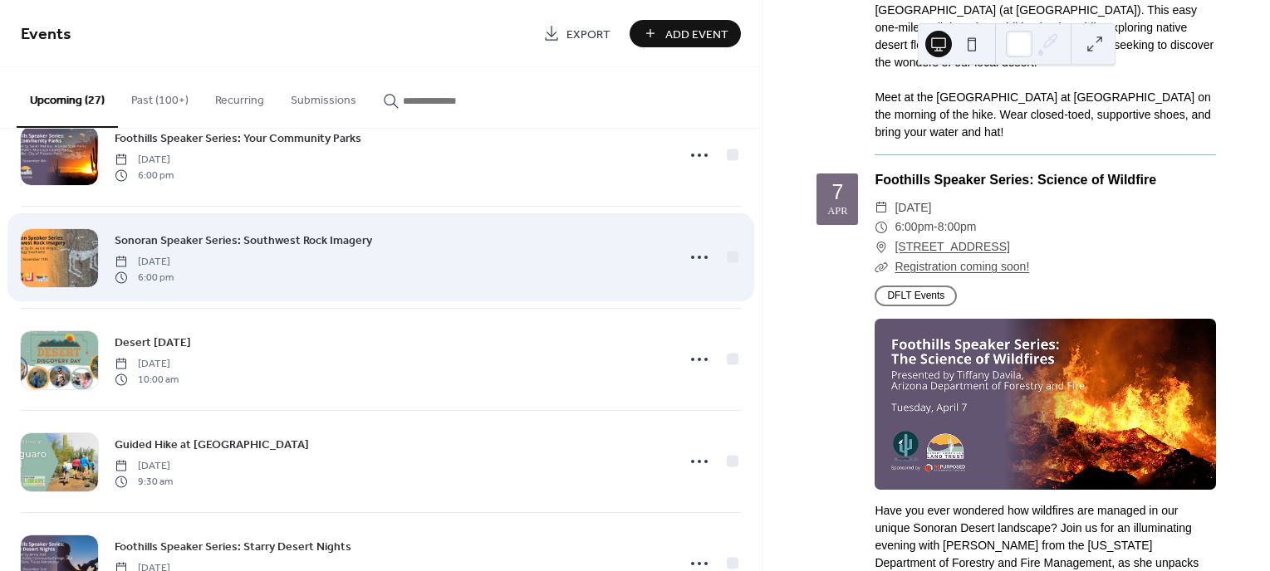
scroll to position [664, 0]
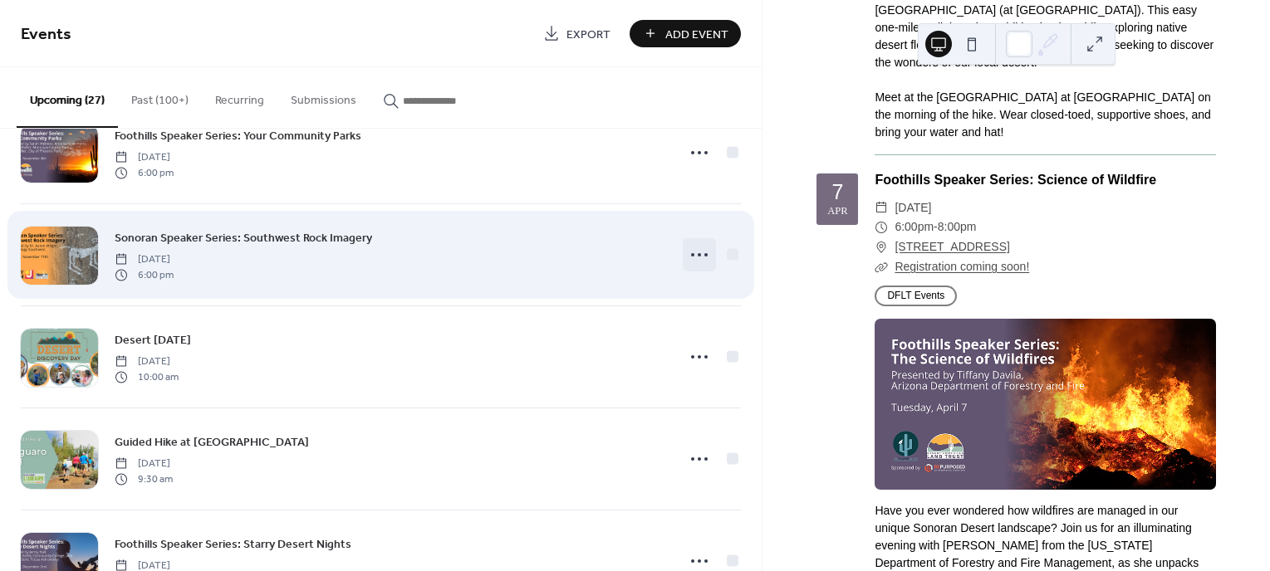
click at [698, 254] on circle at bounding box center [699, 254] width 3 height 3
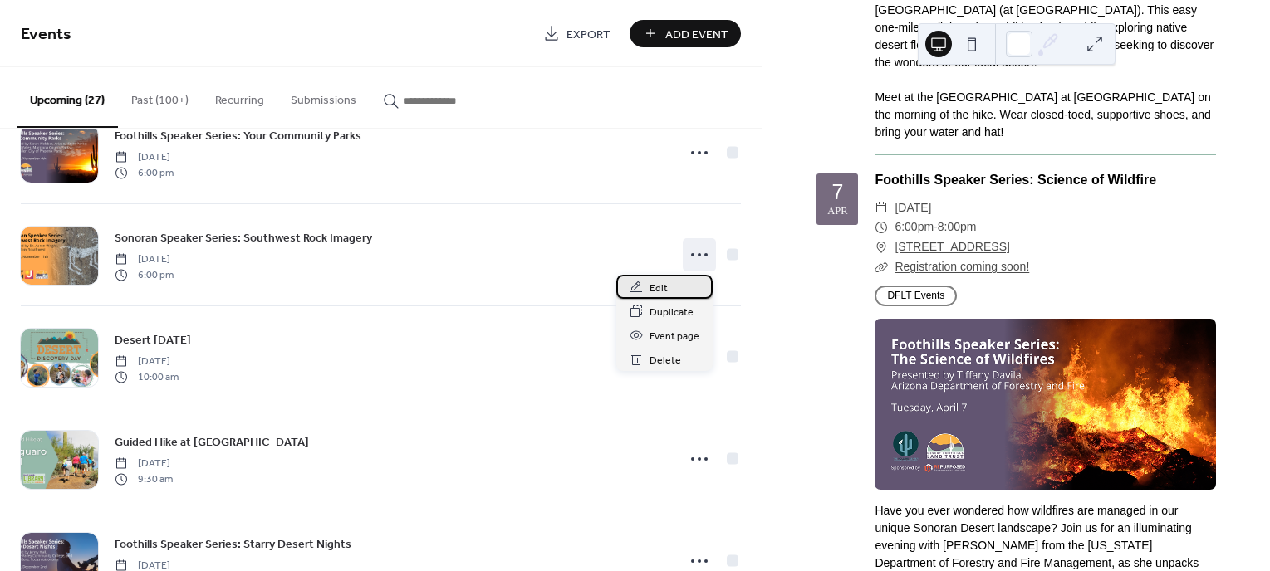
click at [655, 281] on span "Edit" at bounding box center [658, 288] width 18 height 17
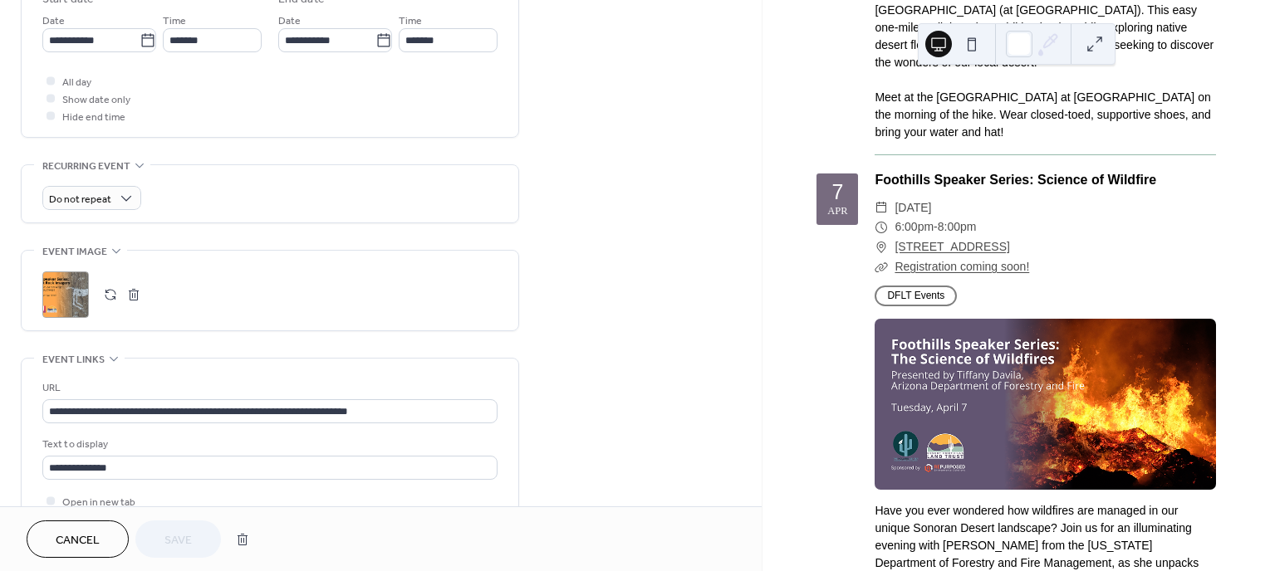
scroll to position [581, 0]
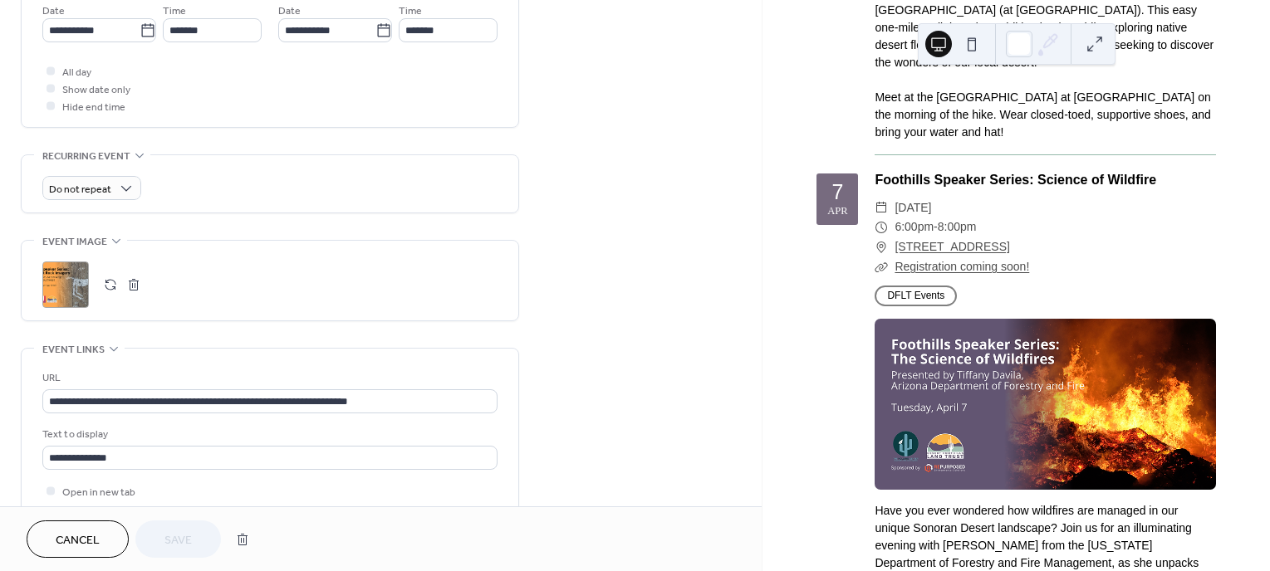
click at [112, 282] on button "button" at bounding box center [110, 284] width 23 height 23
click at [192, 541] on span "Save" at bounding box center [177, 540] width 27 height 17
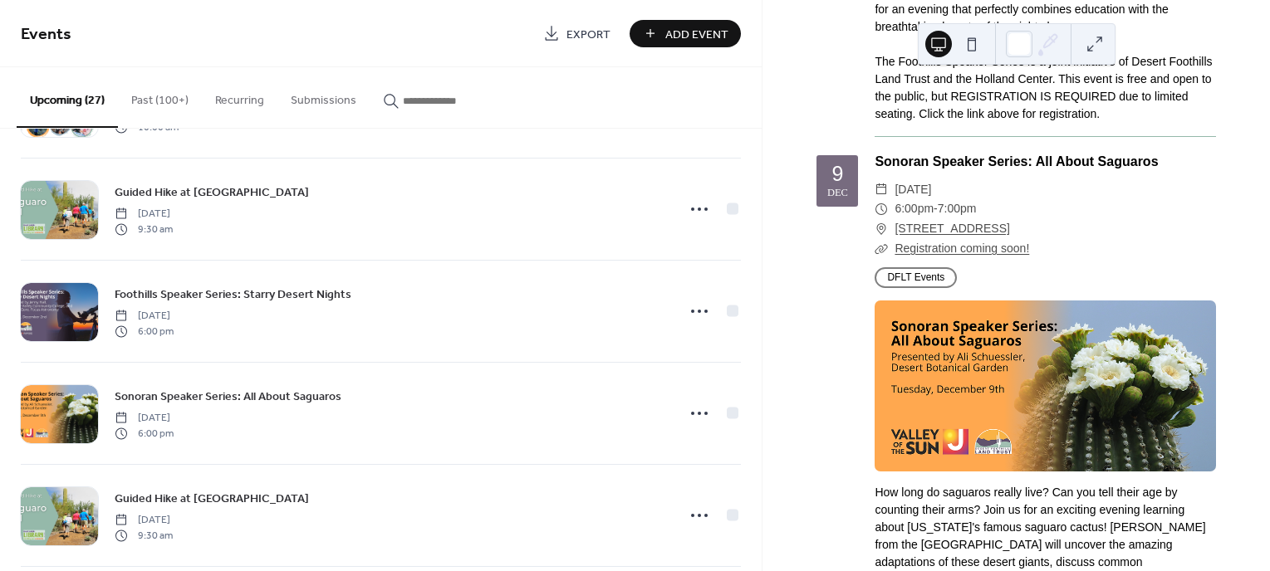
scroll to position [996, 0]
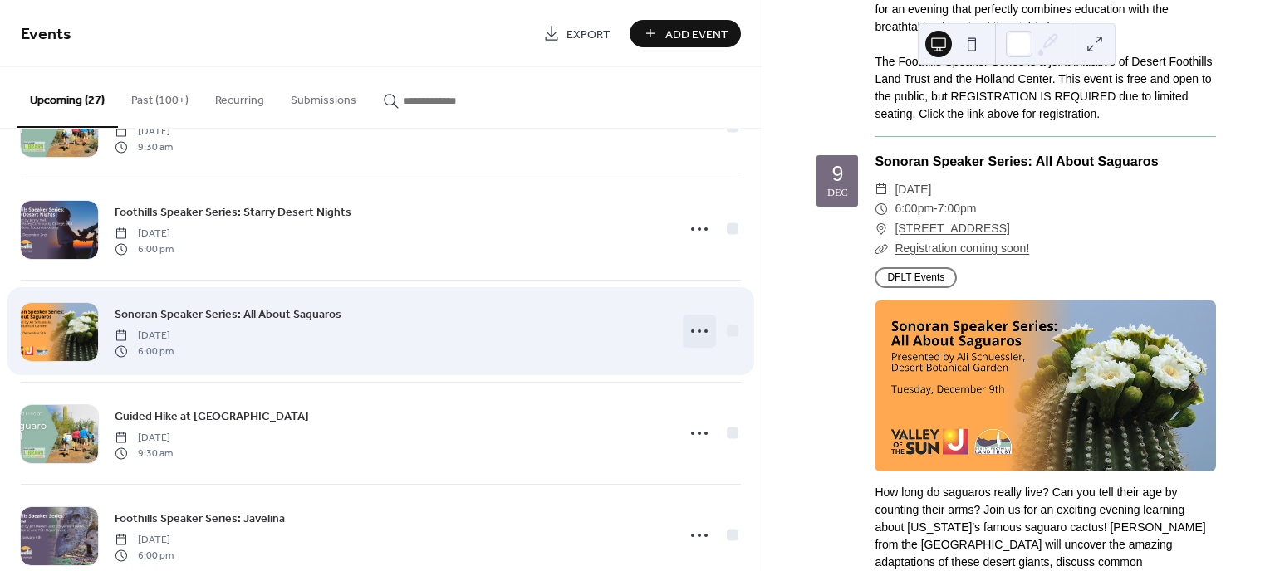
click at [704, 320] on icon at bounding box center [699, 331] width 27 height 27
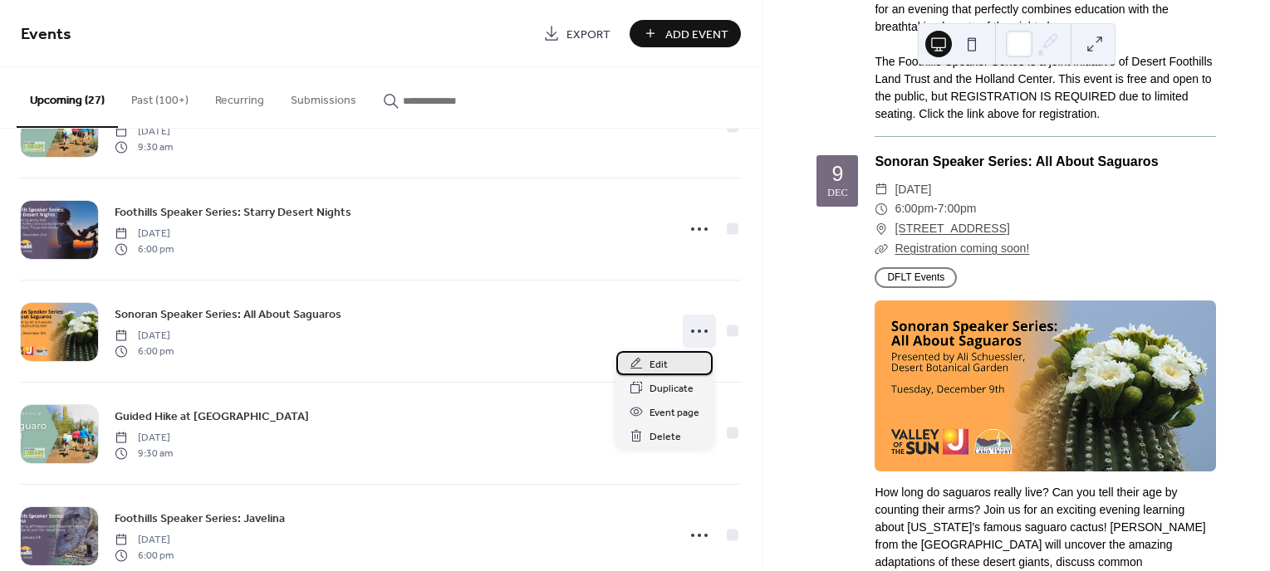
click at [660, 361] on span "Edit" at bounding box center [658, 364] width 18 height 17
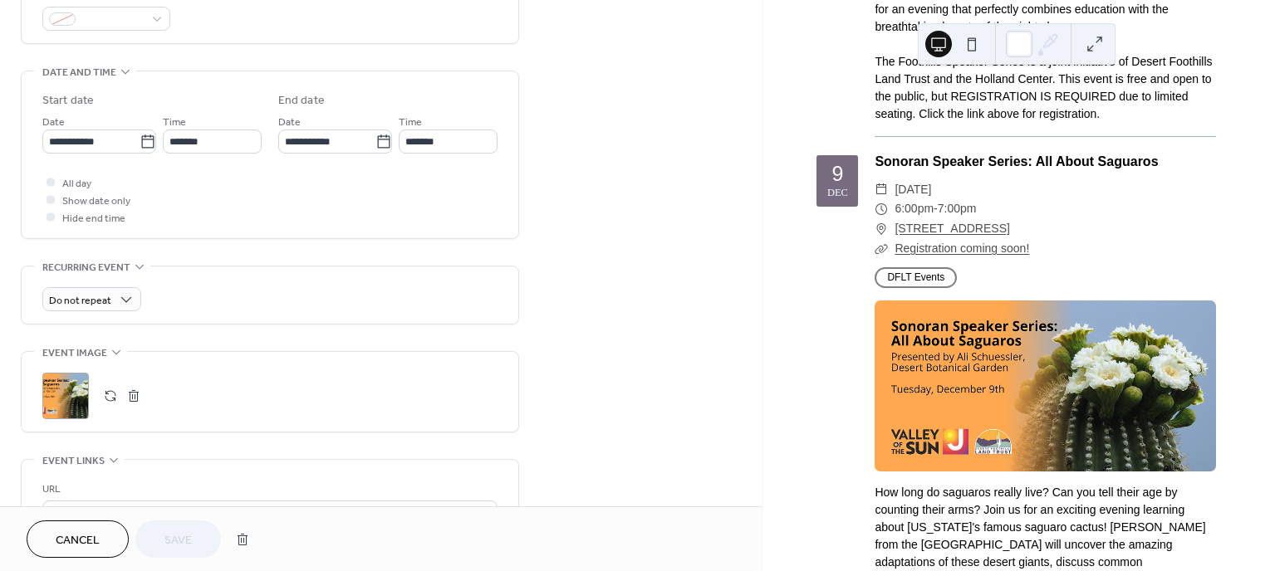
scroll to position [498, 0]
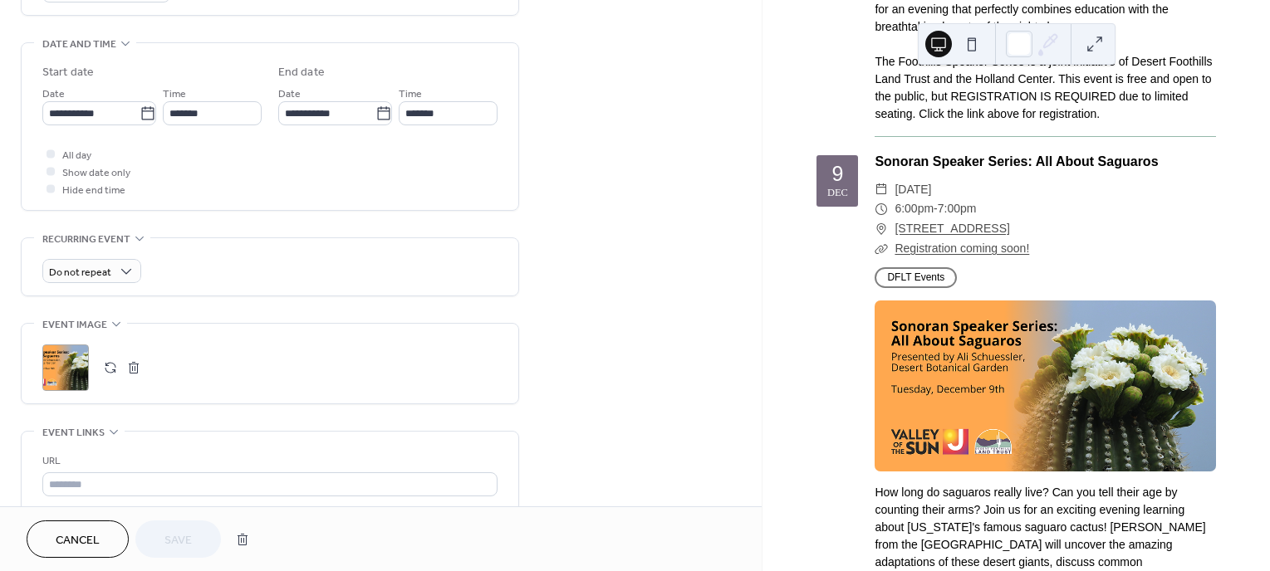
click at [116, 369] on button "button" at bounding box center [110, 367] width 23 height 23
click at [171, 538] on span "Save" at bounding box center [177, 540] width 27 height 17
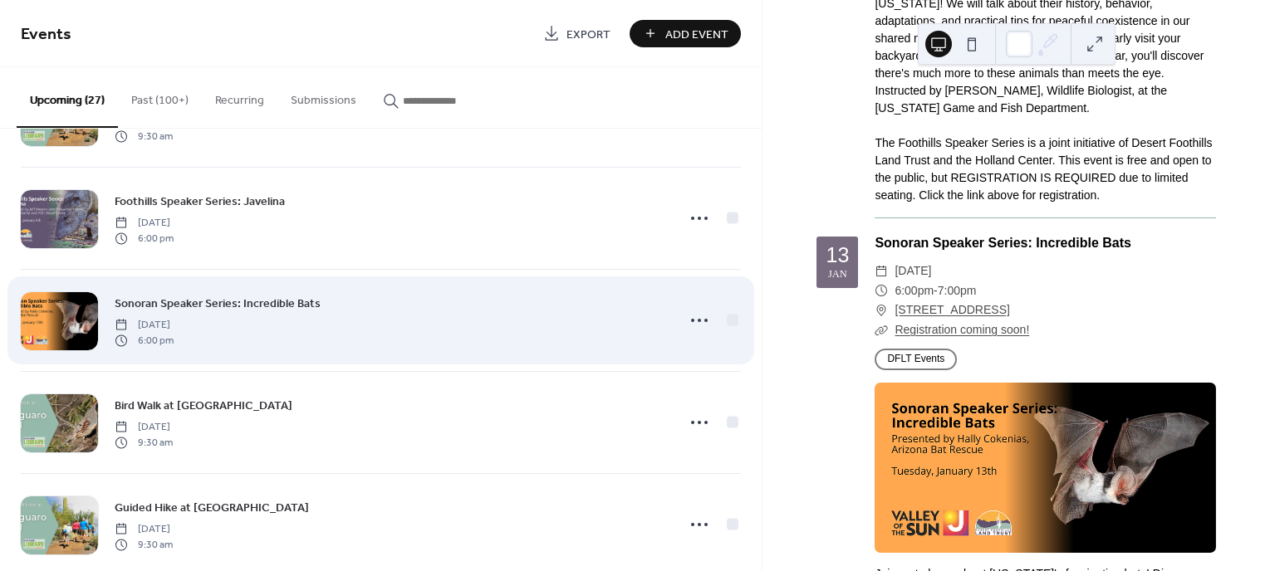
scroll to position [1329, 0]
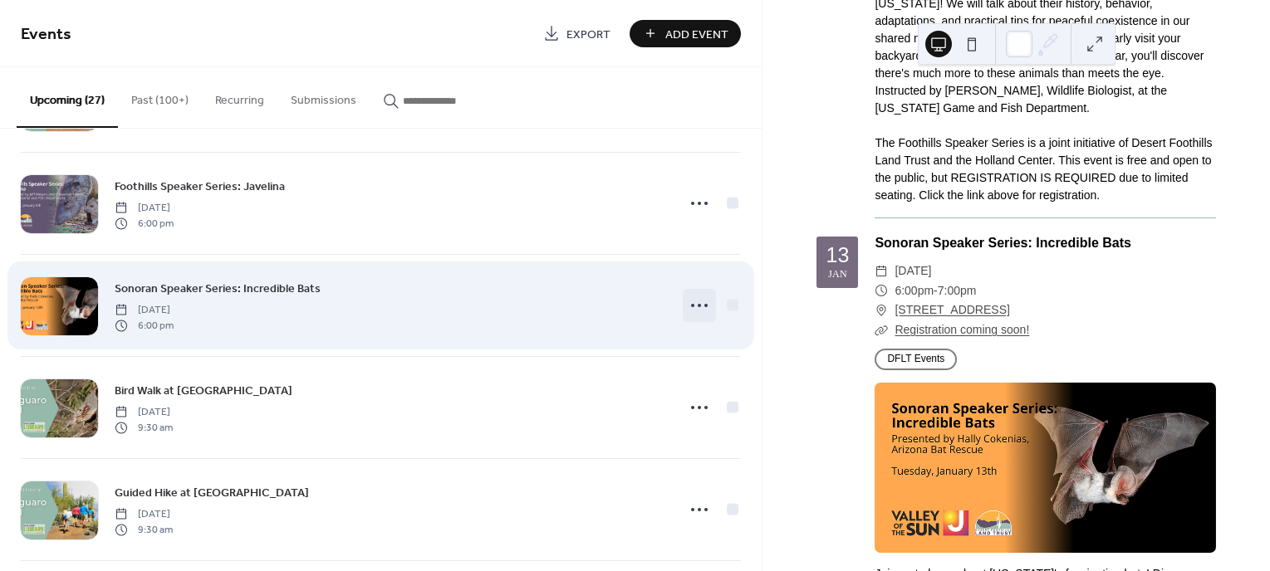
click at [692, 298] on icon at bounding box center [699, 305] width 27 height 27
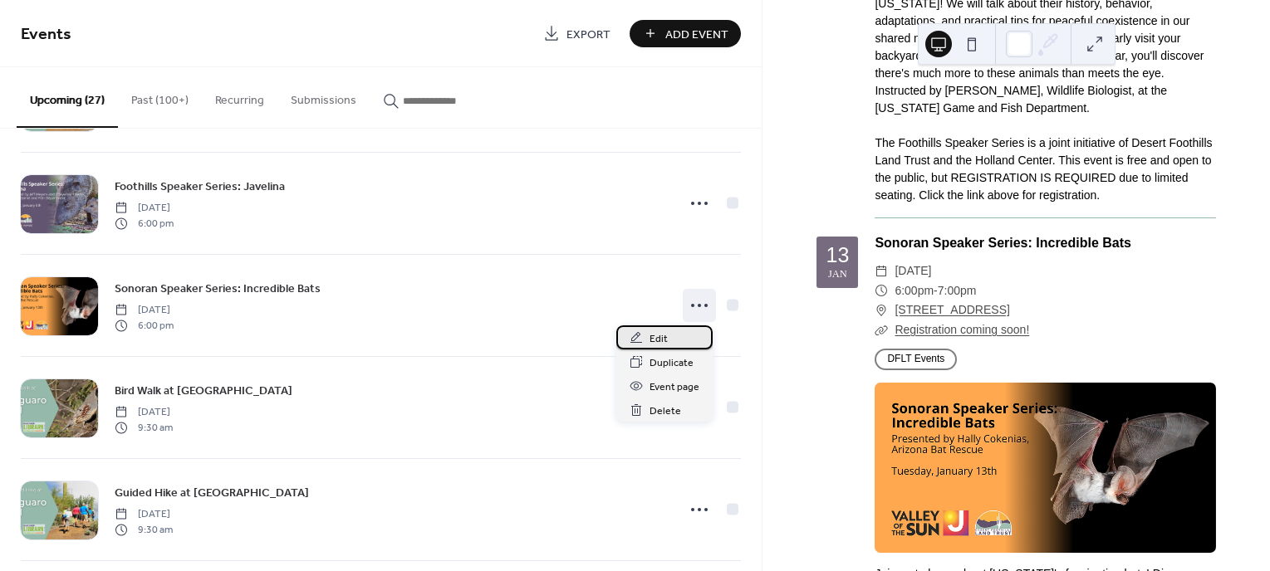
click at [632, 337] on icon at bounding box center [636, 337] width 12 height 11
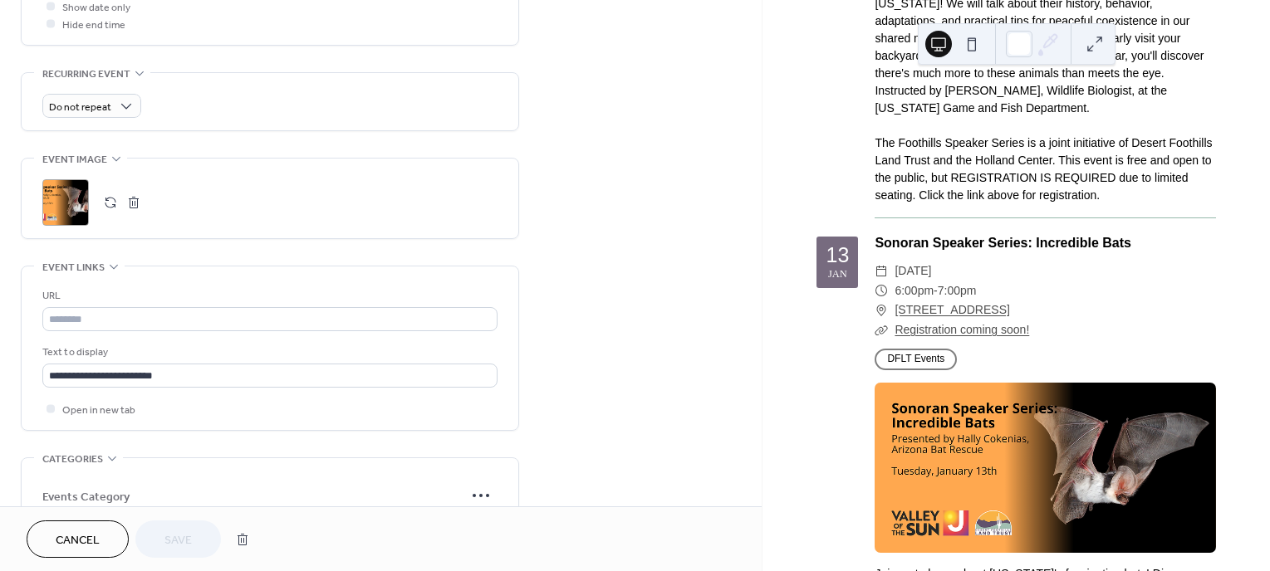
scroll to position [664, 0]
click at [109, 202] on button "button" at bounding box center [110, 201] width 23 height 23
click at [190, 532] on span "Save" at bounding box center [177, 540] width 27 height 17
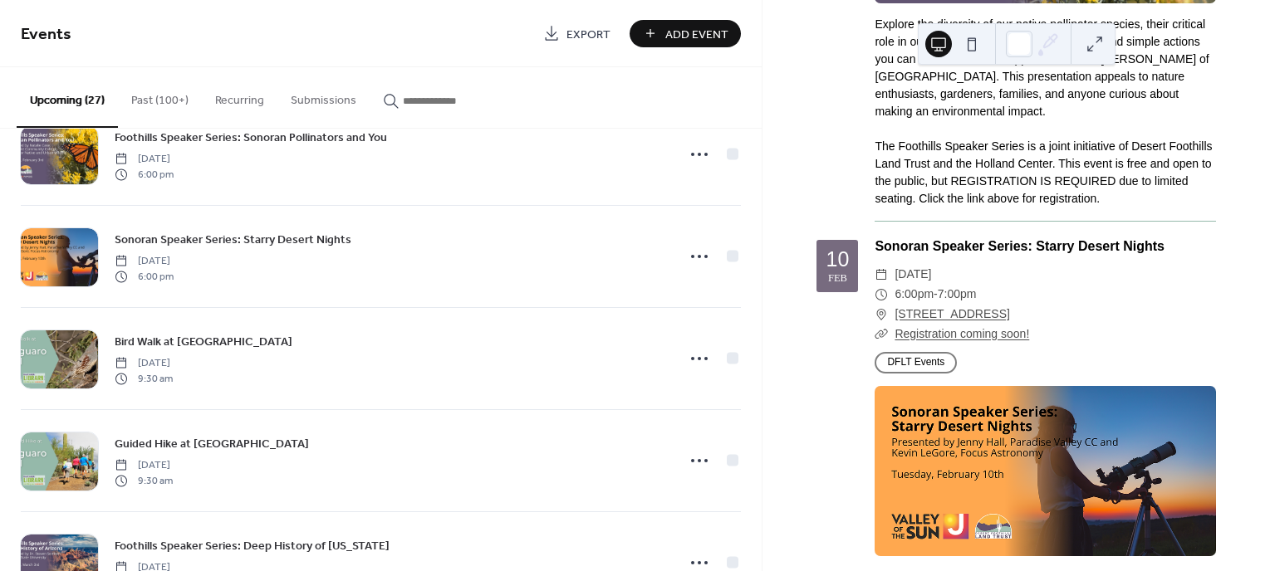
scroll to position [1783, 0]
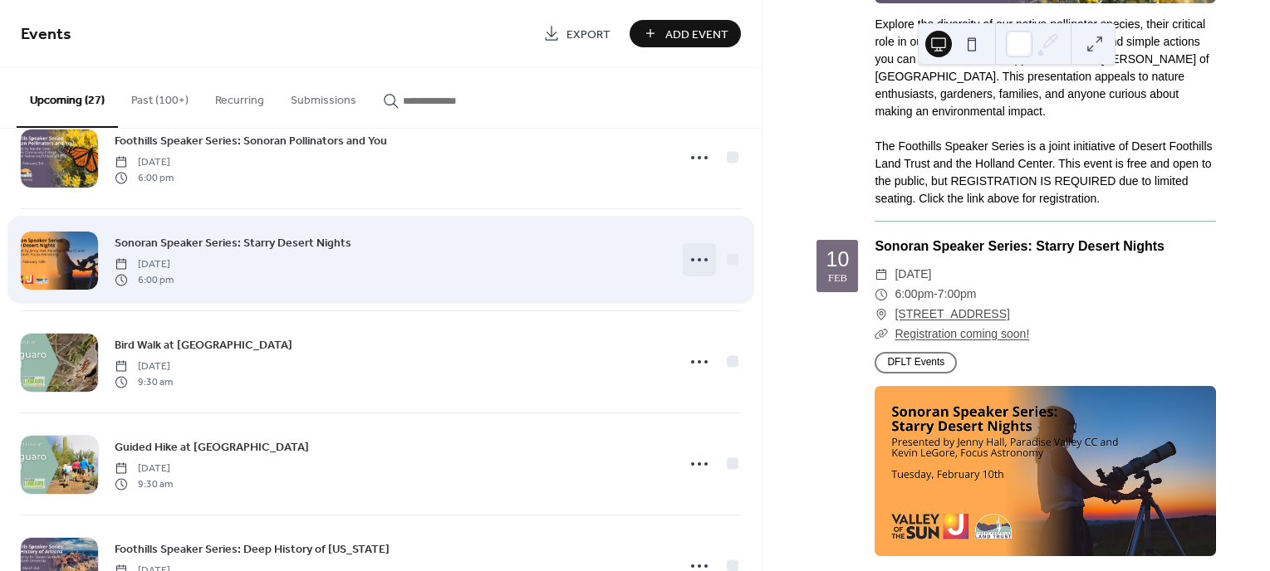
click at [690, 259] on icon at bounding box center [699, 260] width 27 height 27
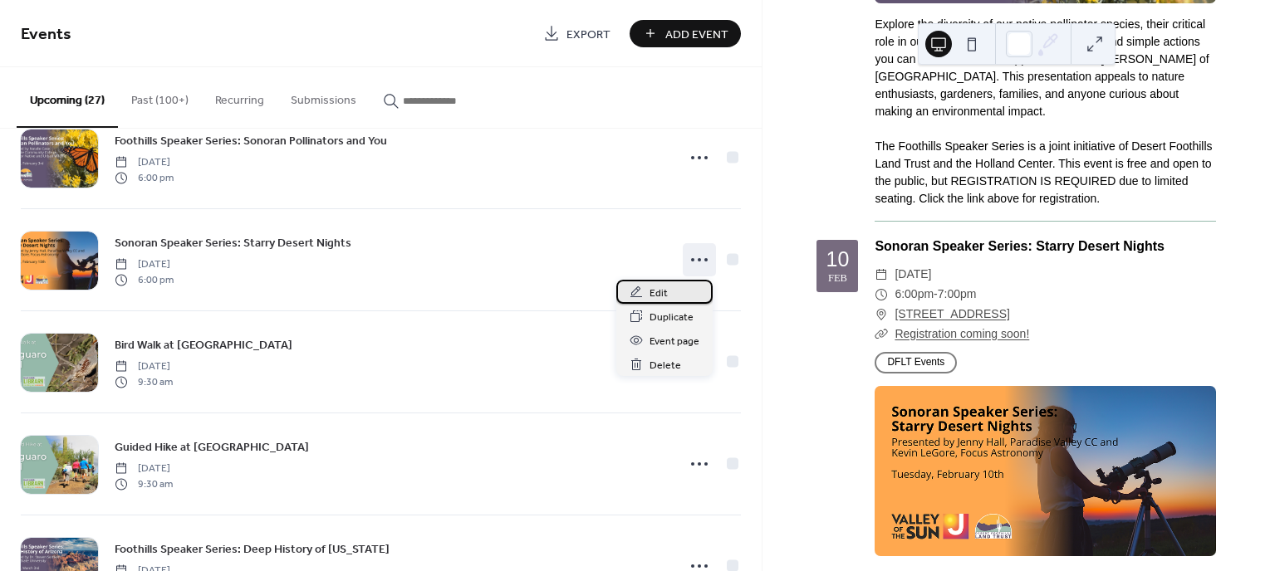
click at [661, 285] on span "Edit" at bounding box center [658, 293] width 18 height 17
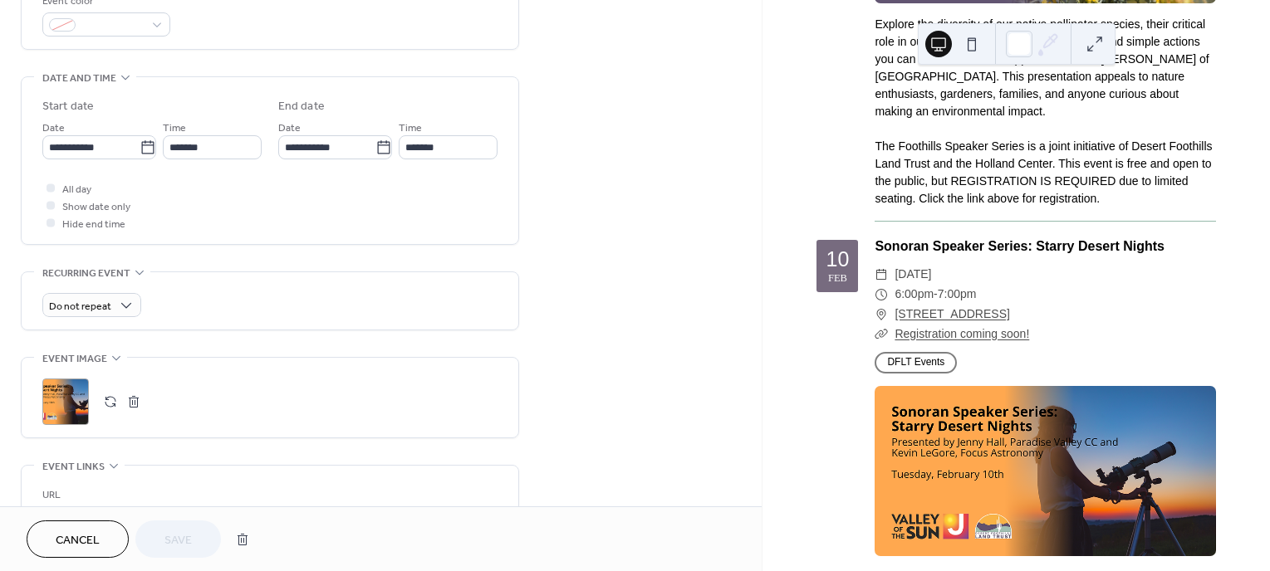
scroll to position [498, 0]
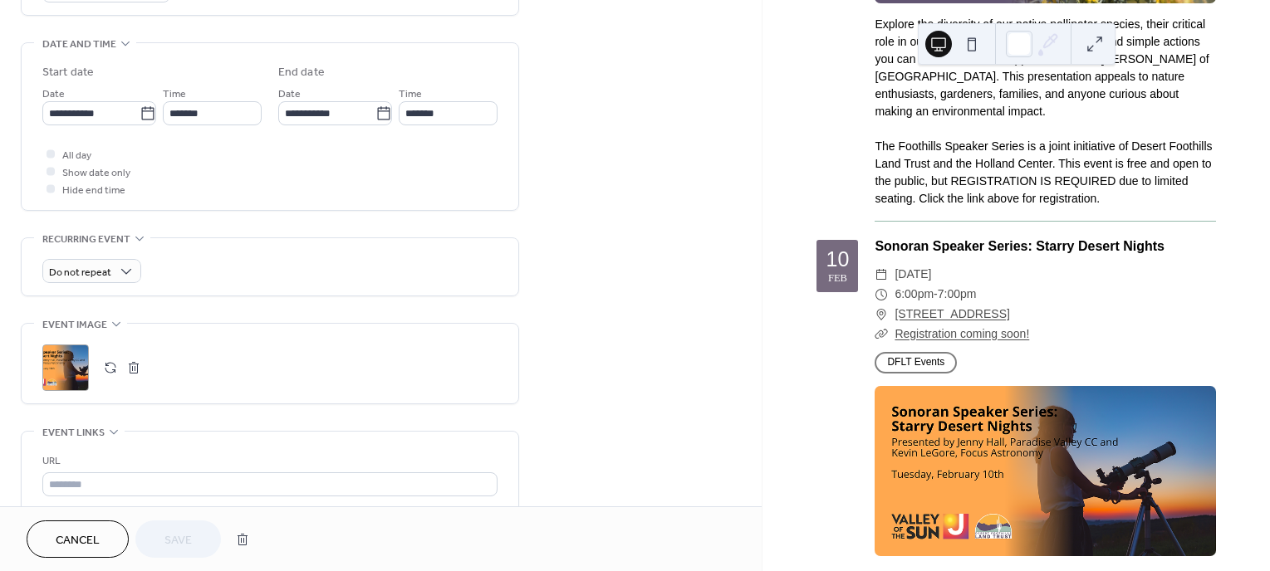
click at [115, 375] on button "button" at bounding box center [110, 367] width 23 height 23
click at [173, 540] on span "Save" at bounding box center [177, 540] width 27 height 17
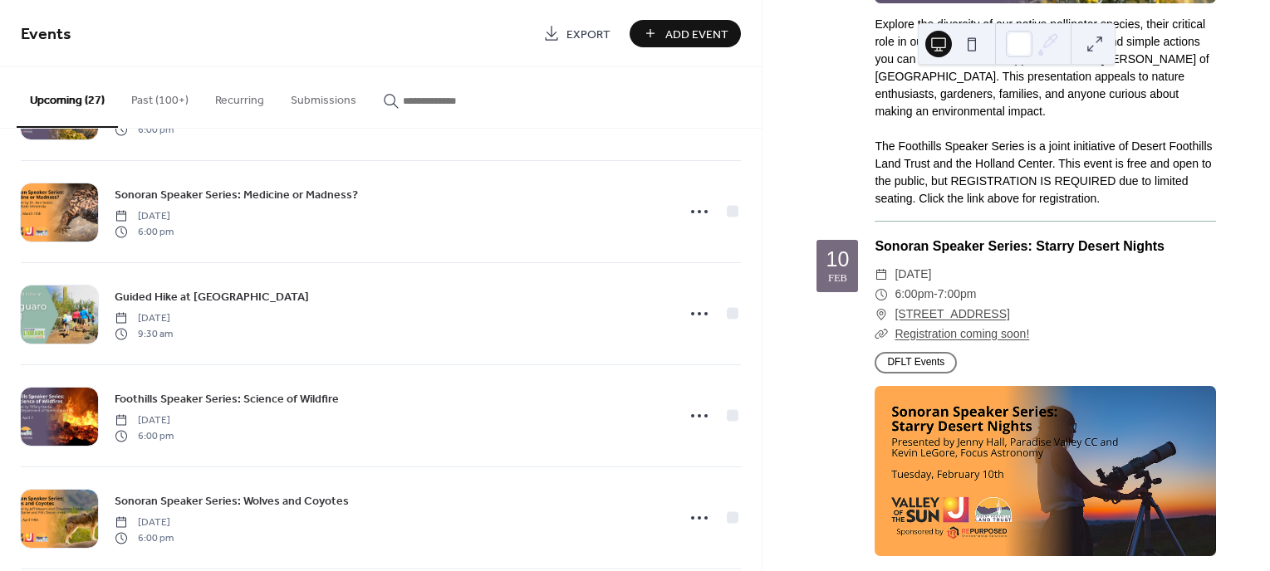
scroll to position [2242, 0]
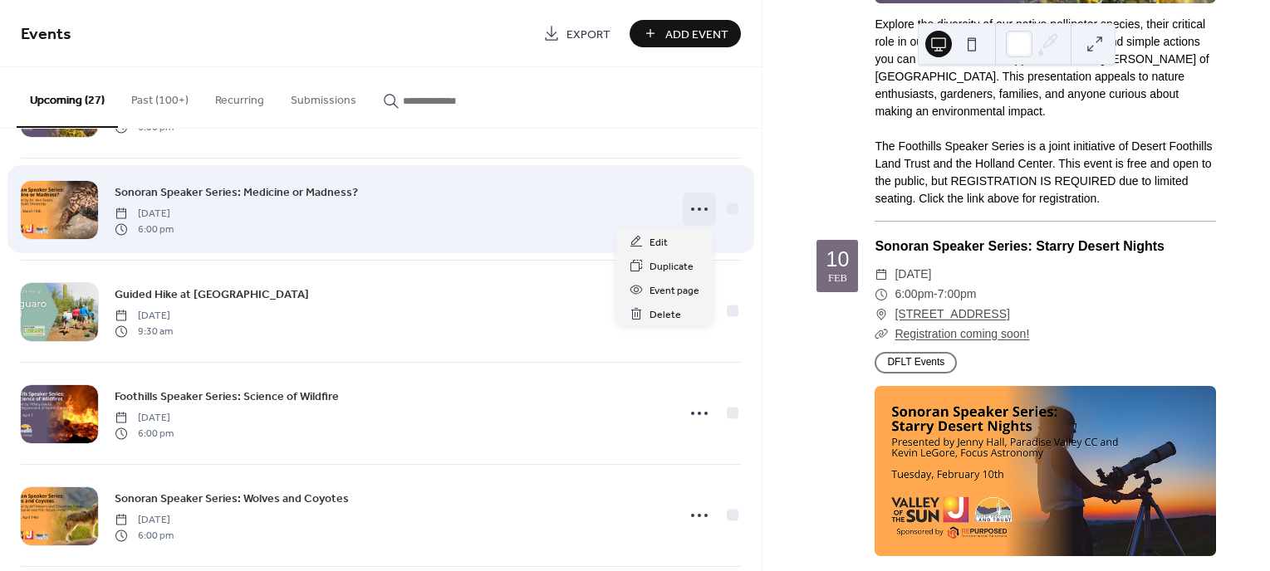
click at [699, 211] on icon at bounding box center [699, 209] width 27 height 27
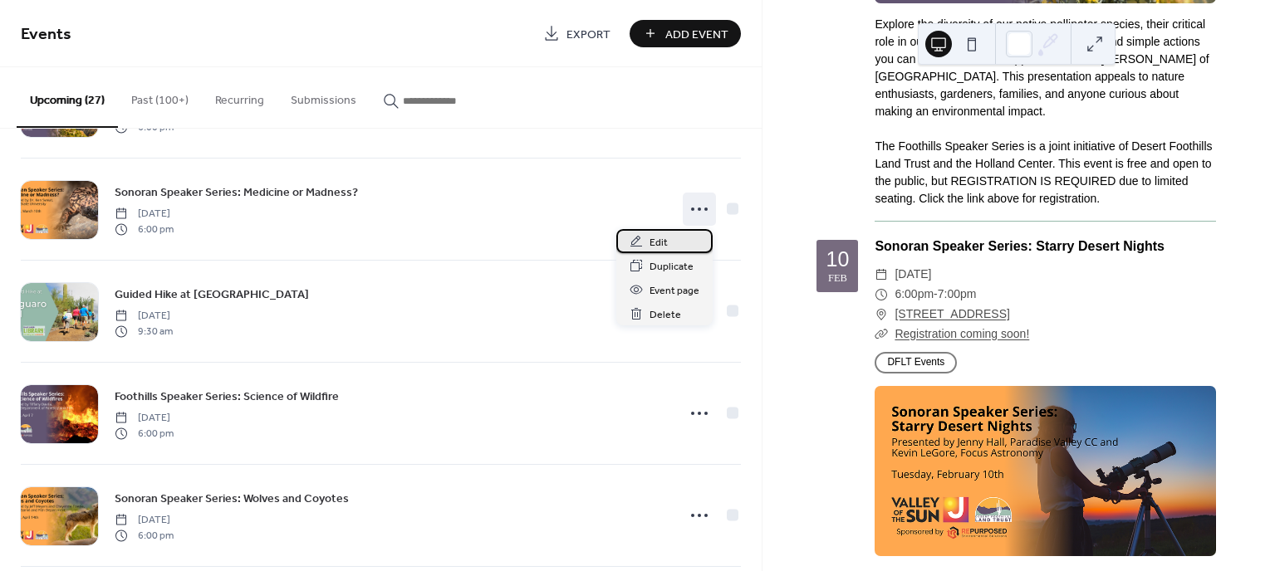
click at [668, 231] on div "Edit" at bounding box center [664, 241] width 96 height 24
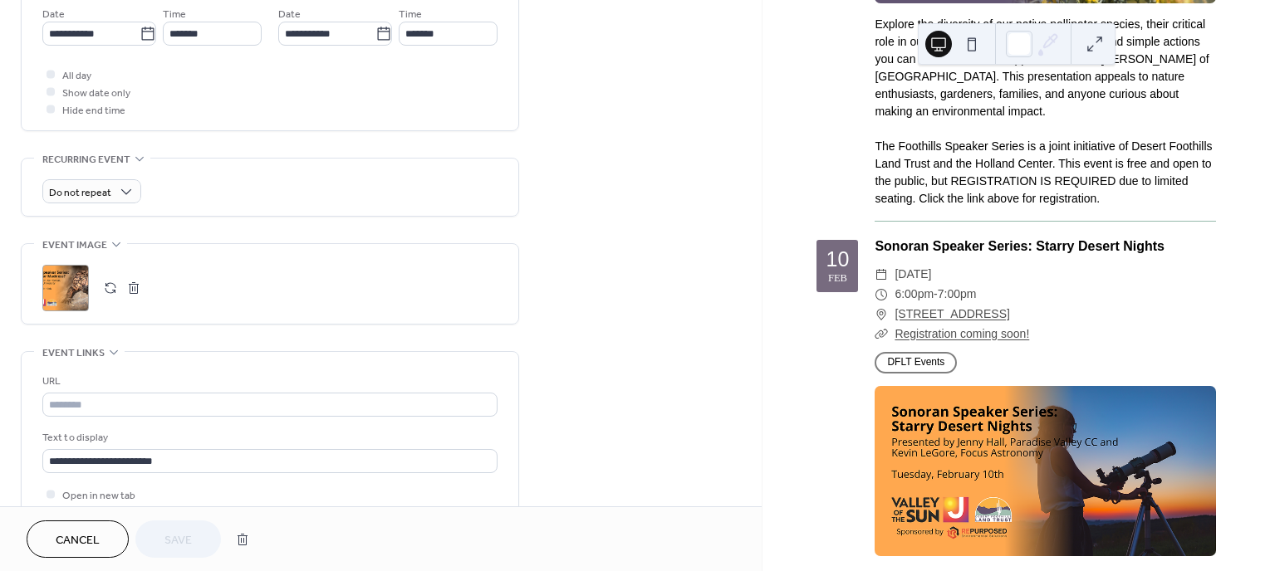
scroll to position [581, 0]
click at [118, 288] on button "button" at bounding box center [110, 284] width 23 height 23
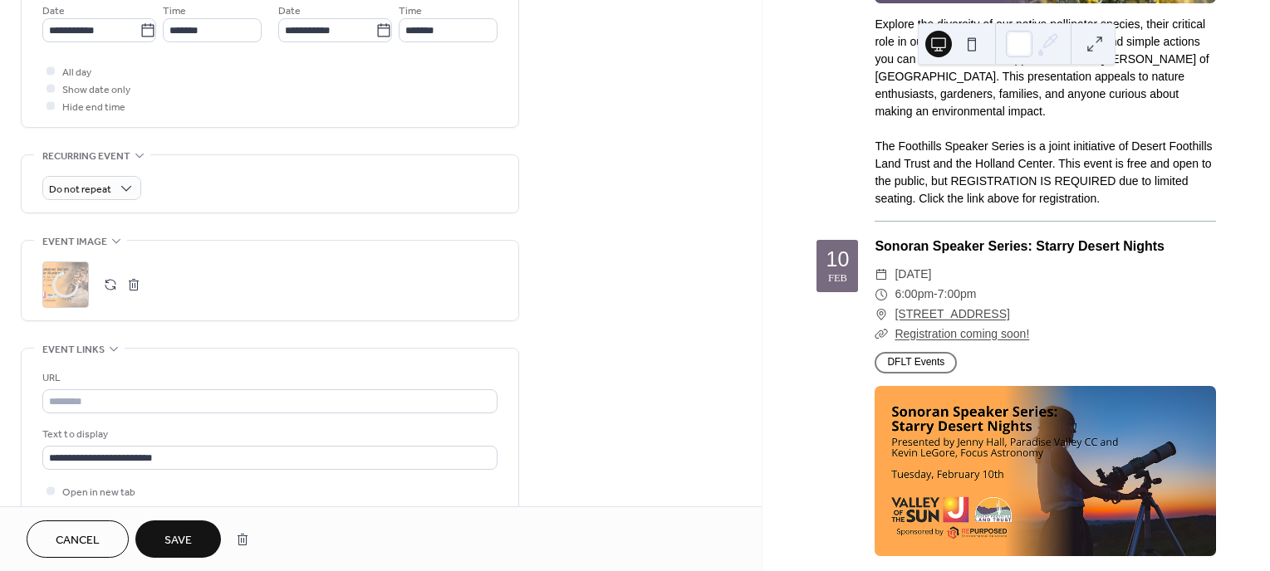
click at [189, 541] on span "Save" at bounding box center [177, 540] width 27 height 17
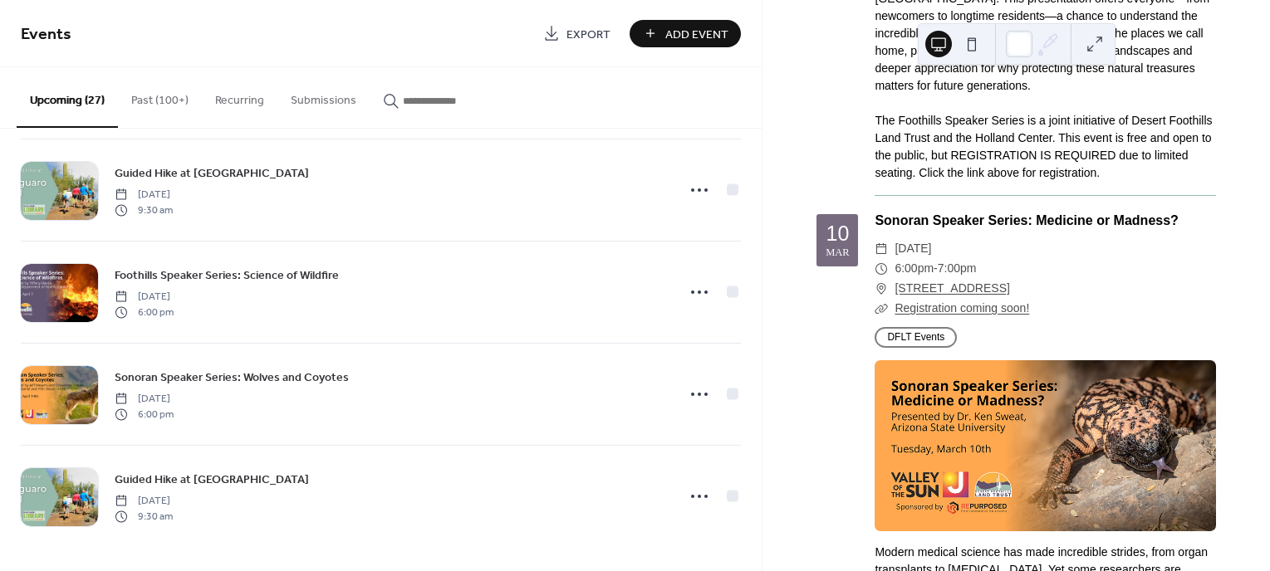
scroll to position [2364, 0]
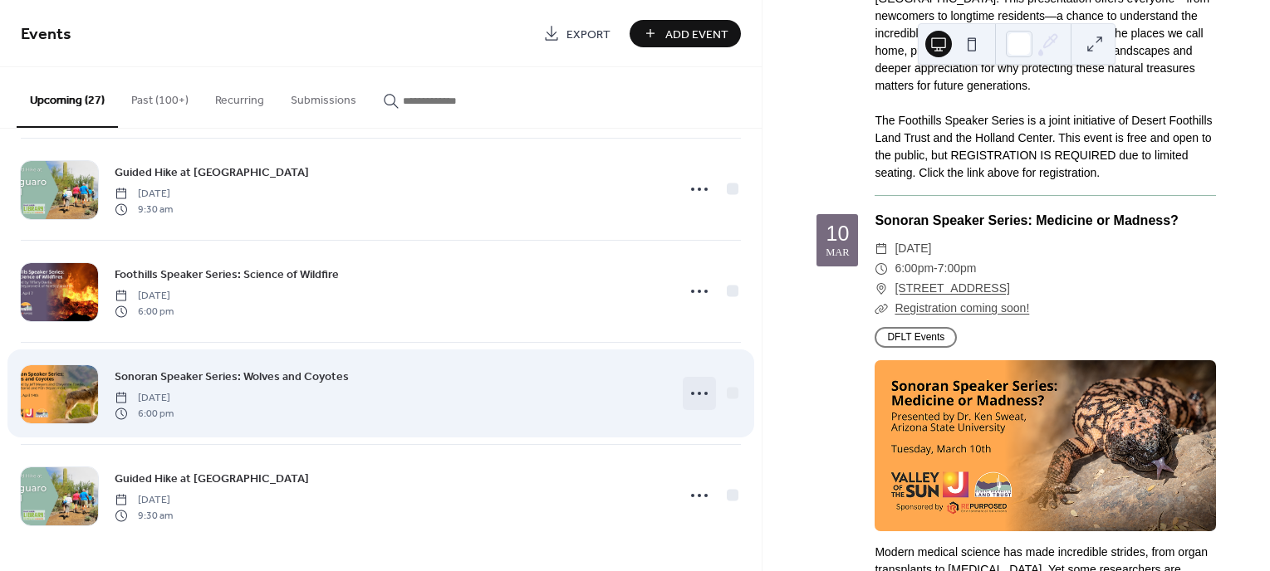
click at [706, 390] on icon at bounding box center [699, 393] width 27 height 27
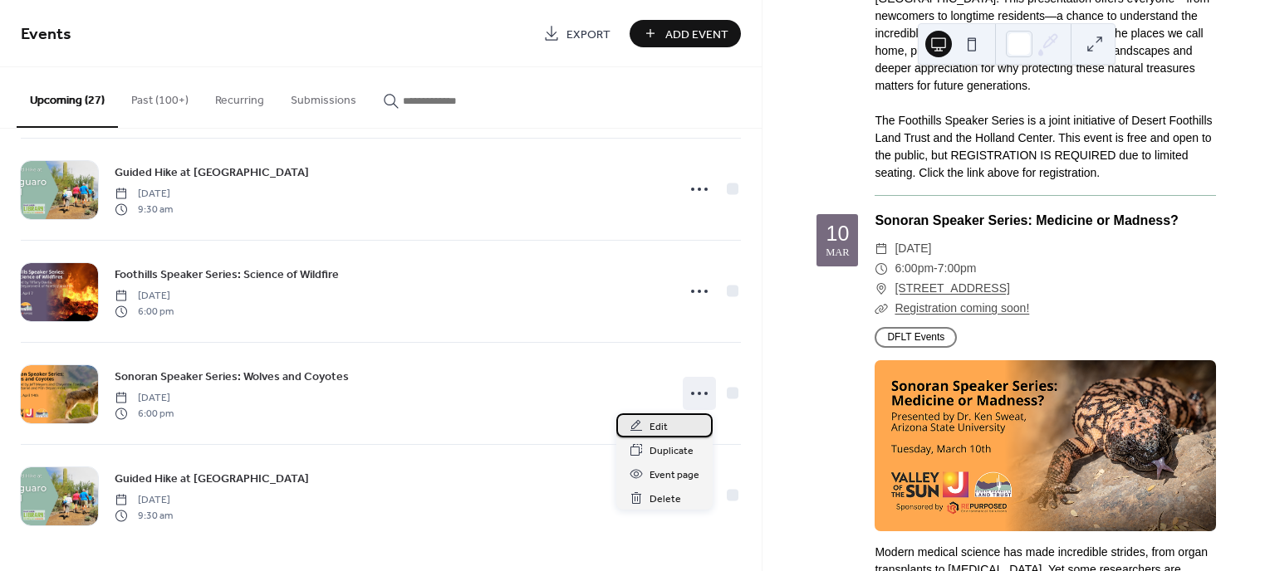
click at [644, 429] on div "Edit" at bounding box center [664, 426] width 96 height 24
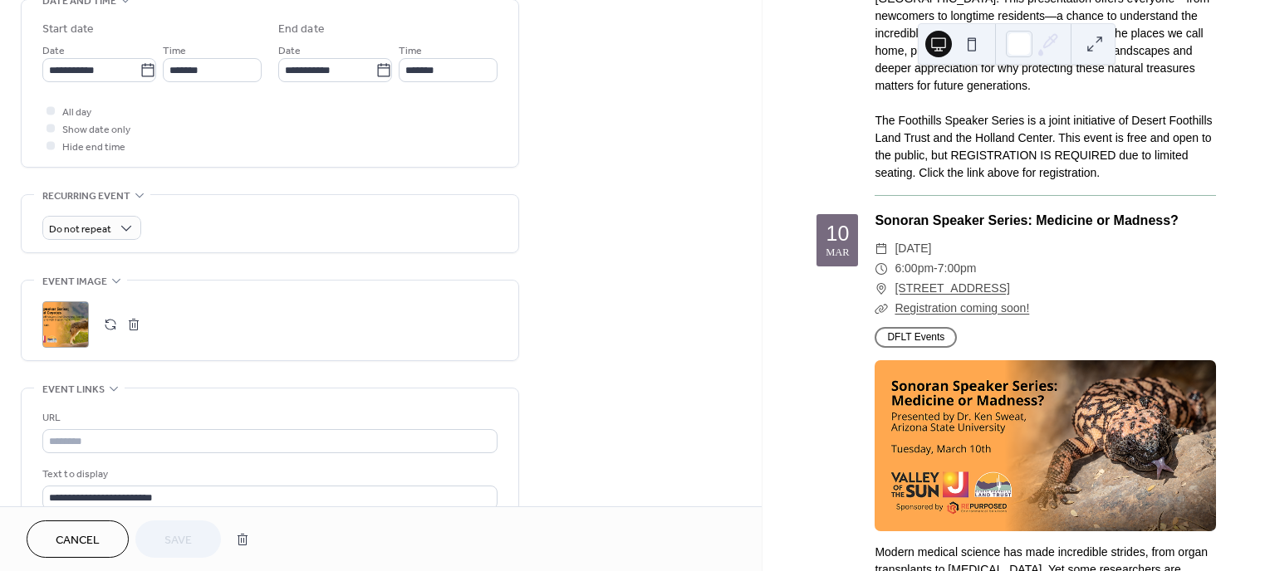
scroll to position [581, 0]
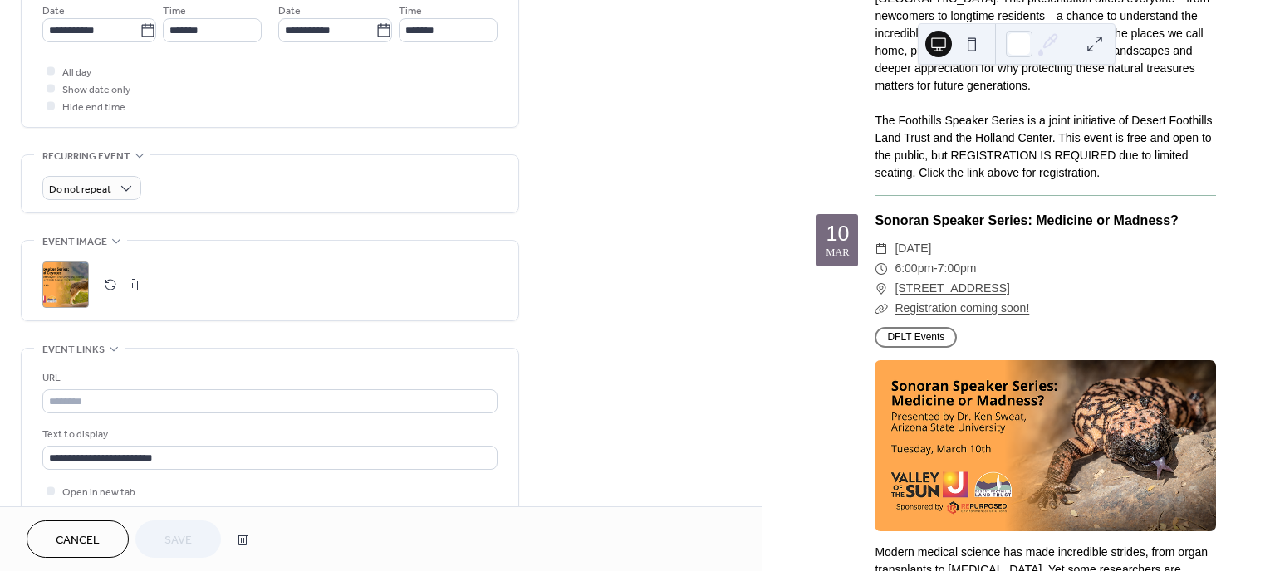
click at [110, 282] on button "button" at bounding box center [110, 284] width 23 height 23
click at [196, 546] on button "Save" at bounding box center [178, 539] width 86 height 37
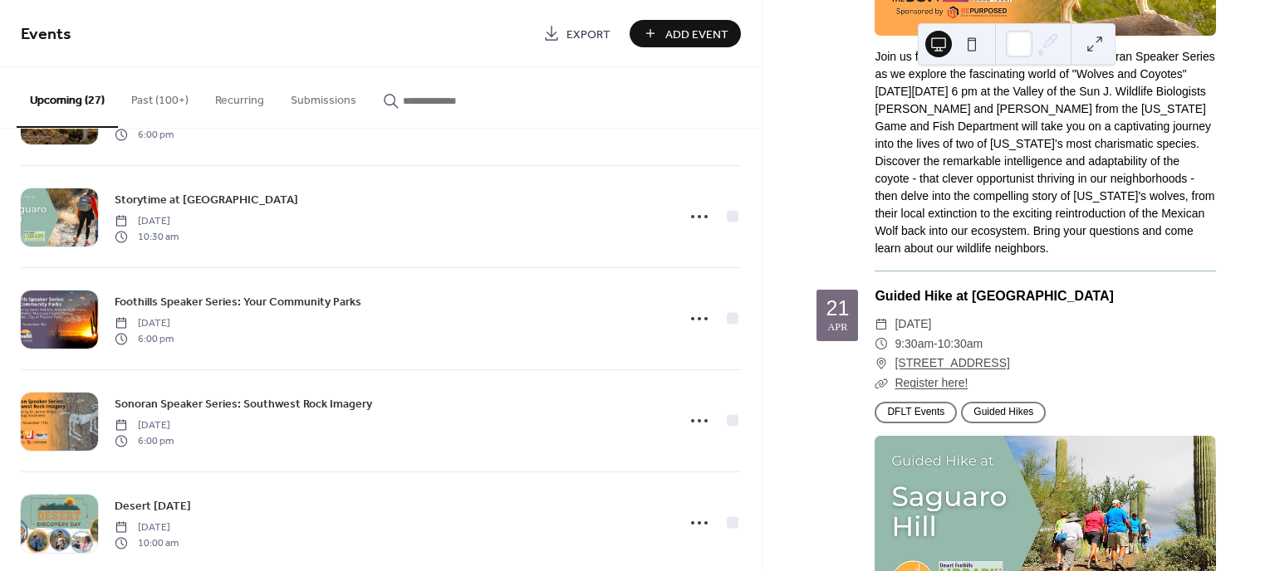
scroll to position [14319, 0]
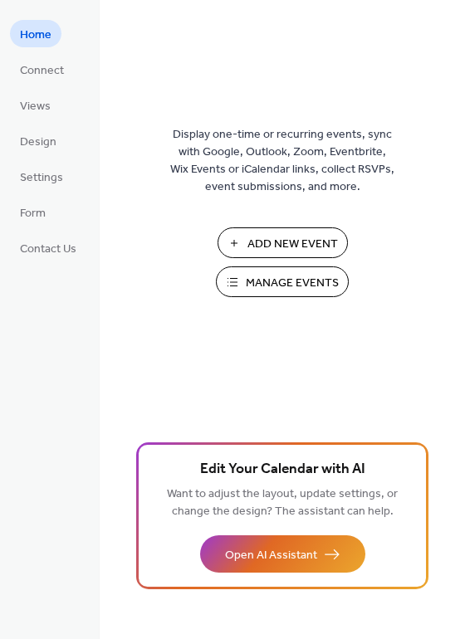
click at [339, 267] on div "Add New Event Manage Events 🚀 Upgrade" at bounding box center [282, 268] width 166 height 81
click at [319, 282] on span "Manage Events" at bounding box center [292, 283] width 93 height 17
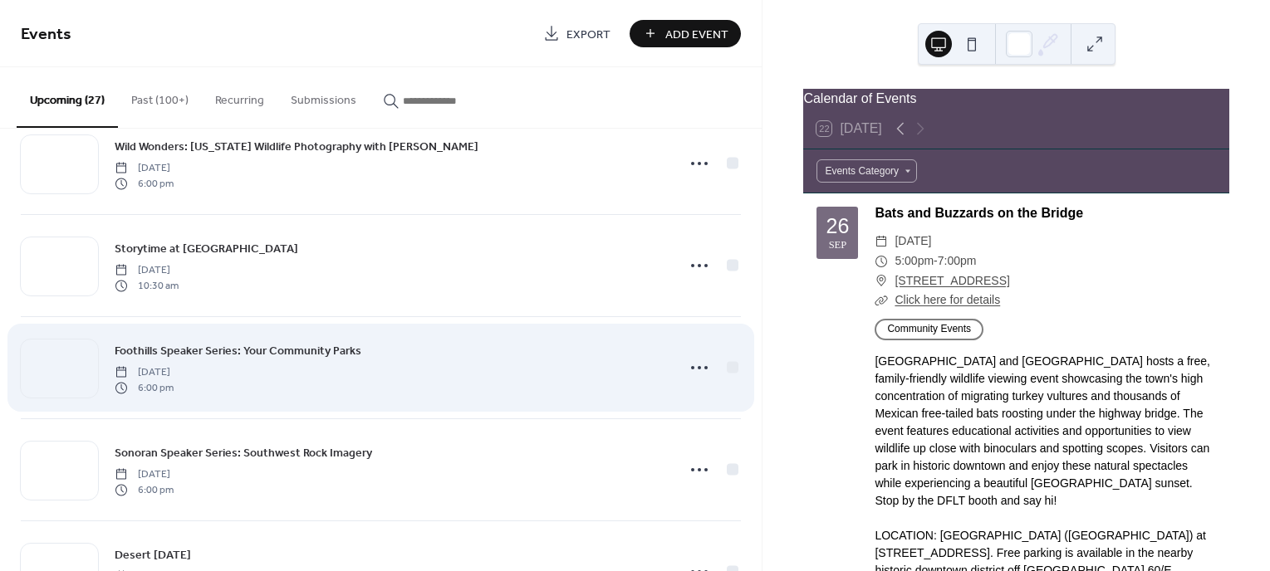
scroll to position [581, 0]
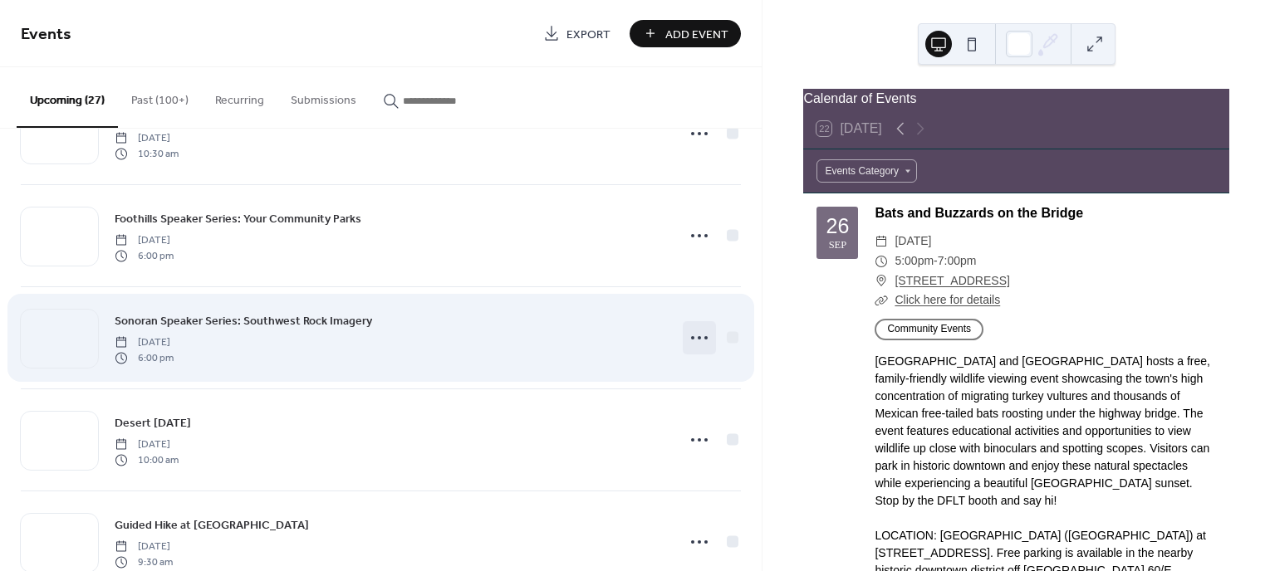
click at [704, 339] on circle at bounding box center [705, 337] width 3 height 3
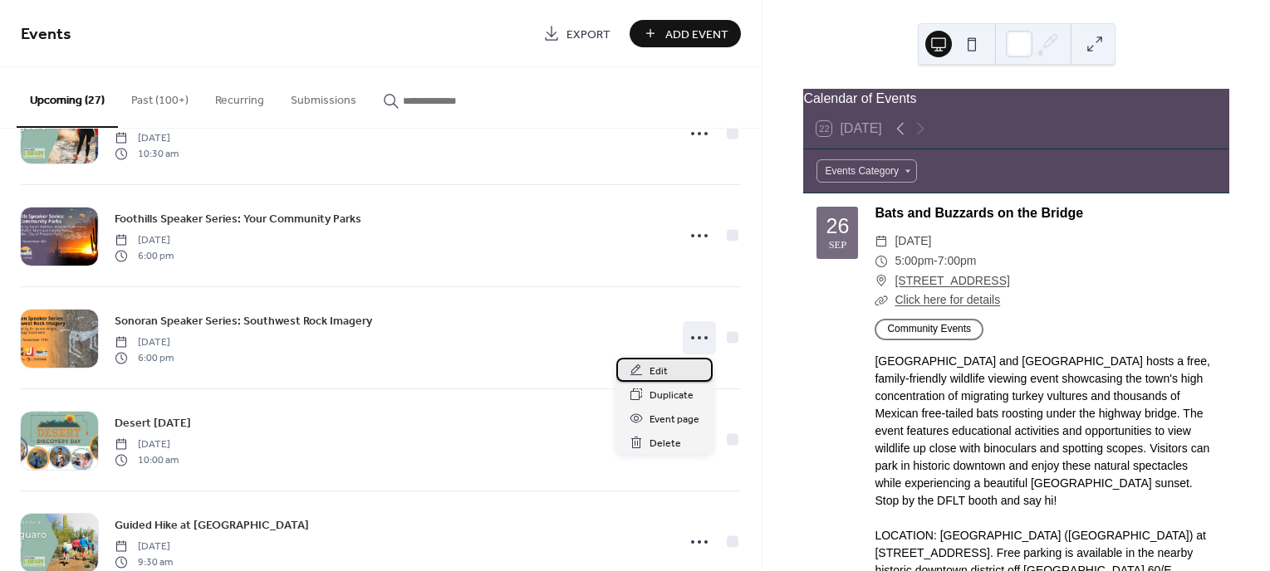
click at [665, 360] on div "Edit" at bounding box center [664, 370] width 96 height 24
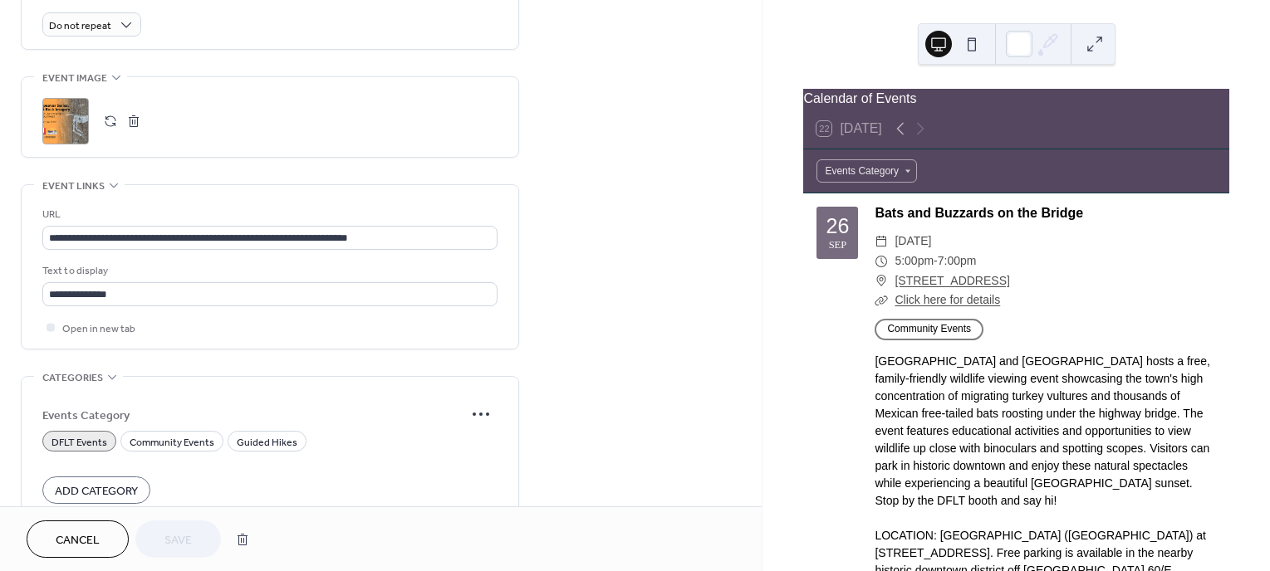
scroll to position [747, 0]
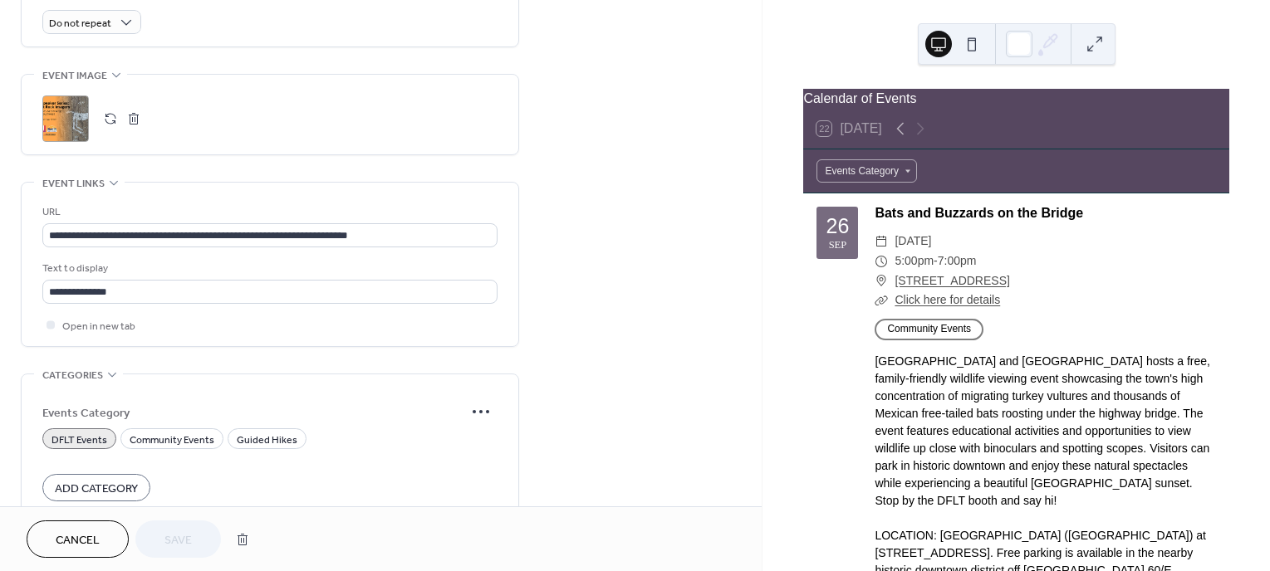
click at [71, 536] on span "Cancel" at bounding box center [78, 540] width 44 height 17
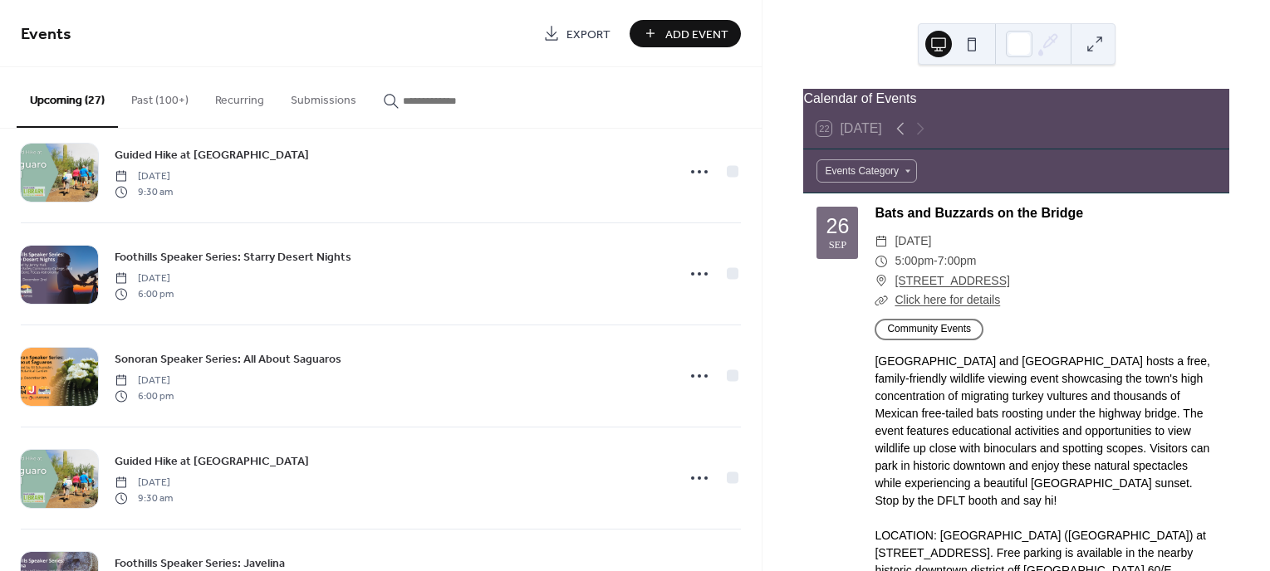
scroll to position [996, 0]
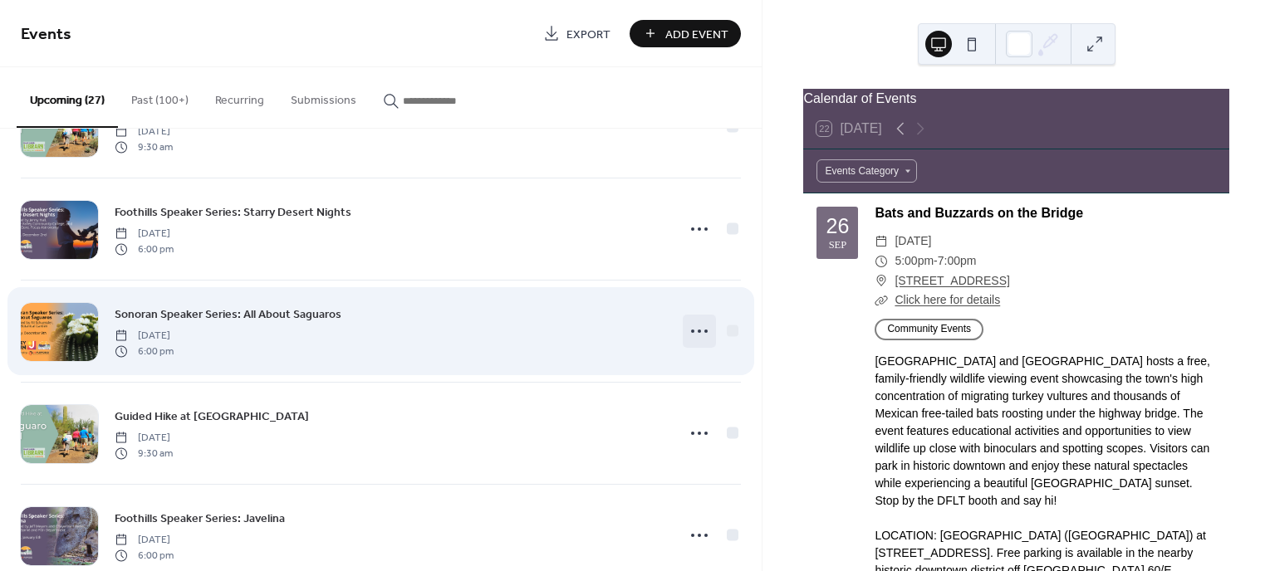
click at [698, 336] on icon at bounding box center [699, 331] width 27 height 27
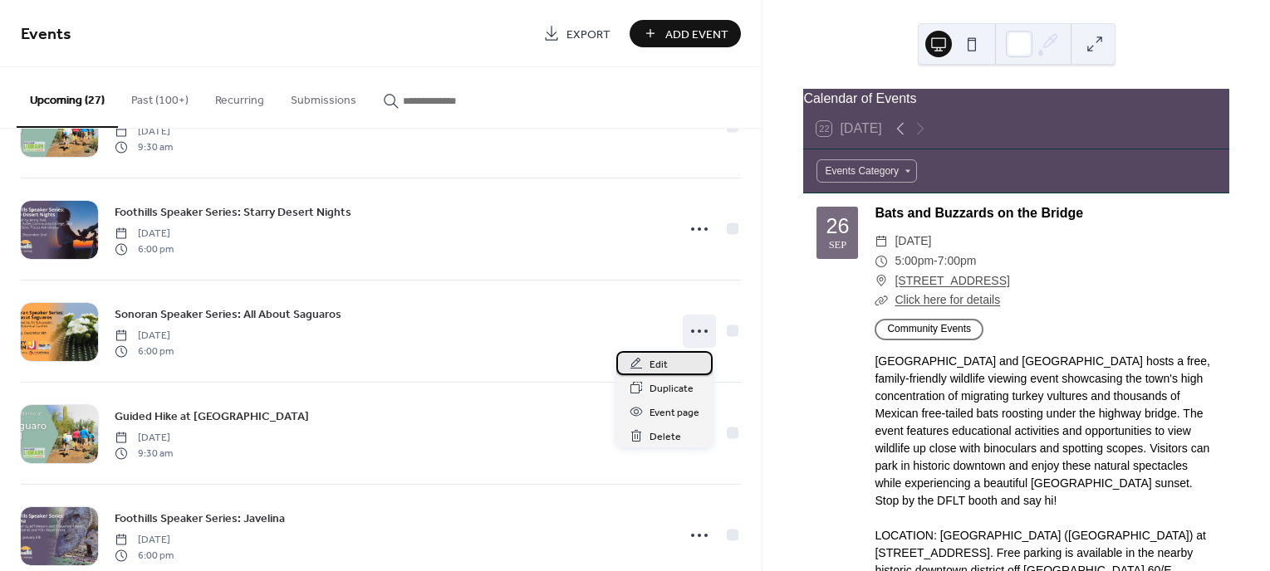
click at [658, 365] on span "Edit" at bounding box center [658, 364] width 18 height 17
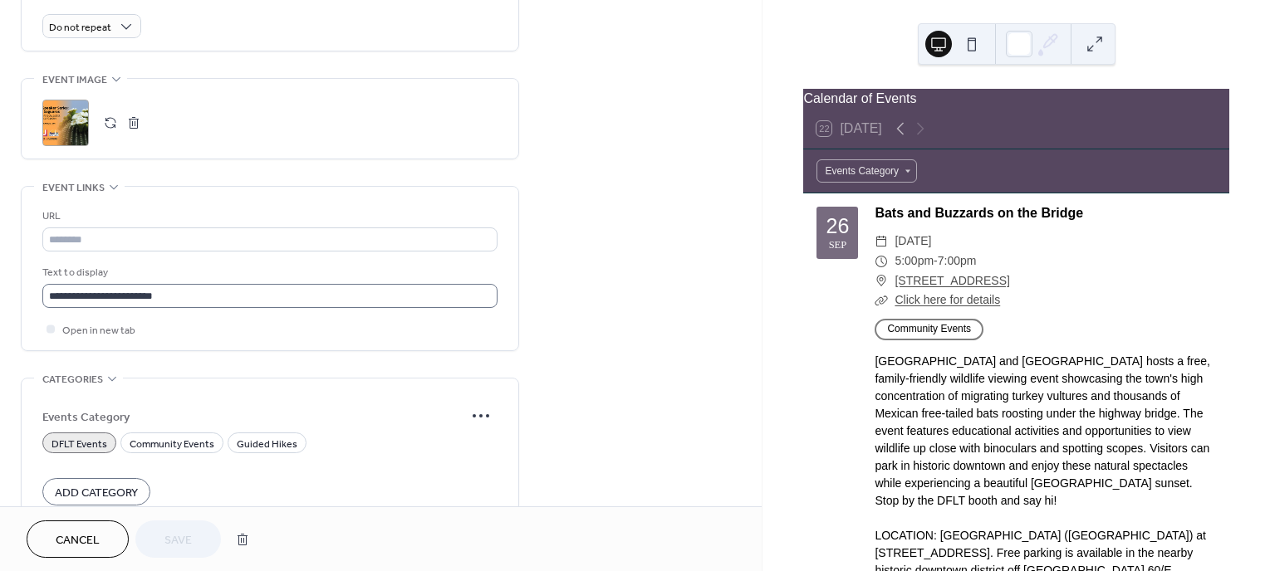
scroll to position [747, 0]
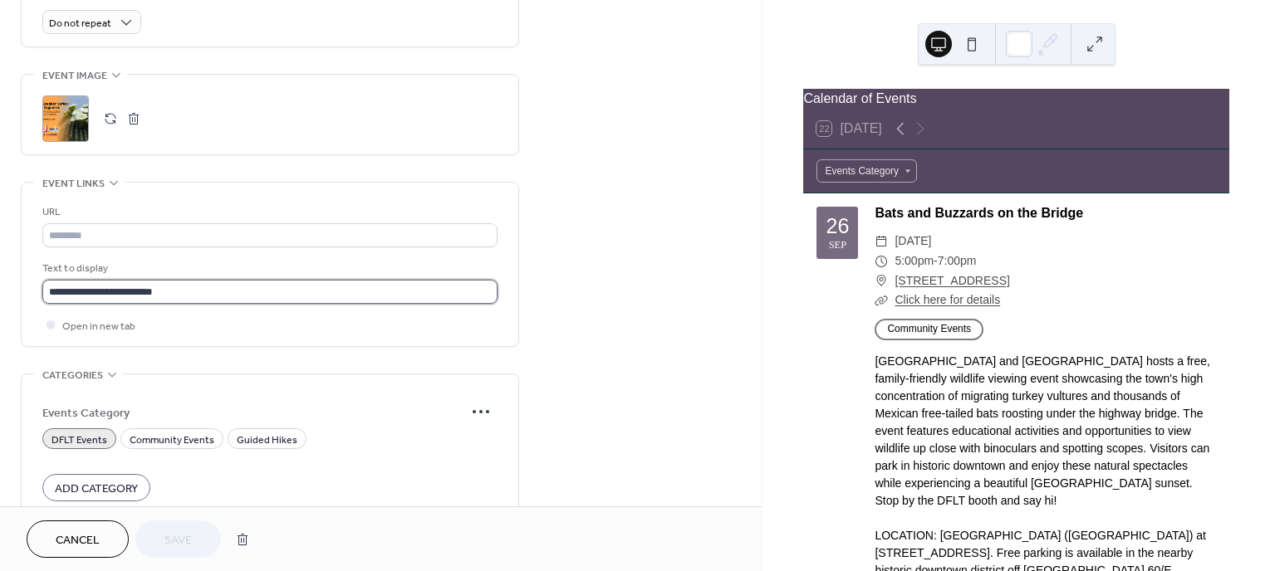
click at [200, 286] on input "**********" at bounding box center [269, 292] width 455 height 24
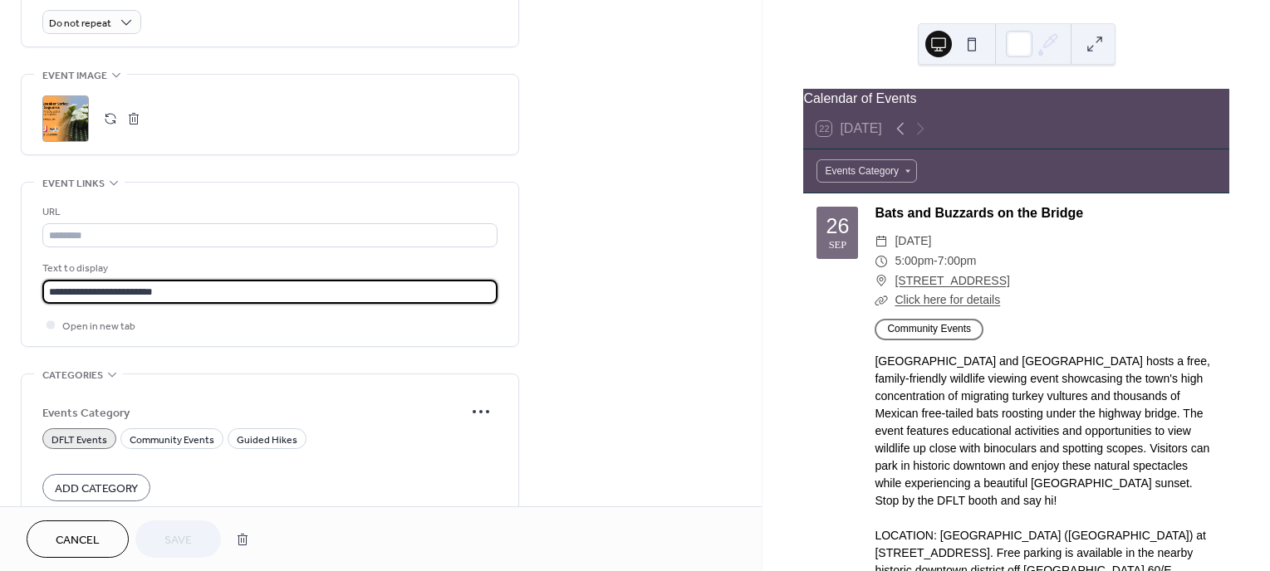
click at [200, 286] on input "**********" at bounding box center [269, 292] width 455 height 24
type input "**********"
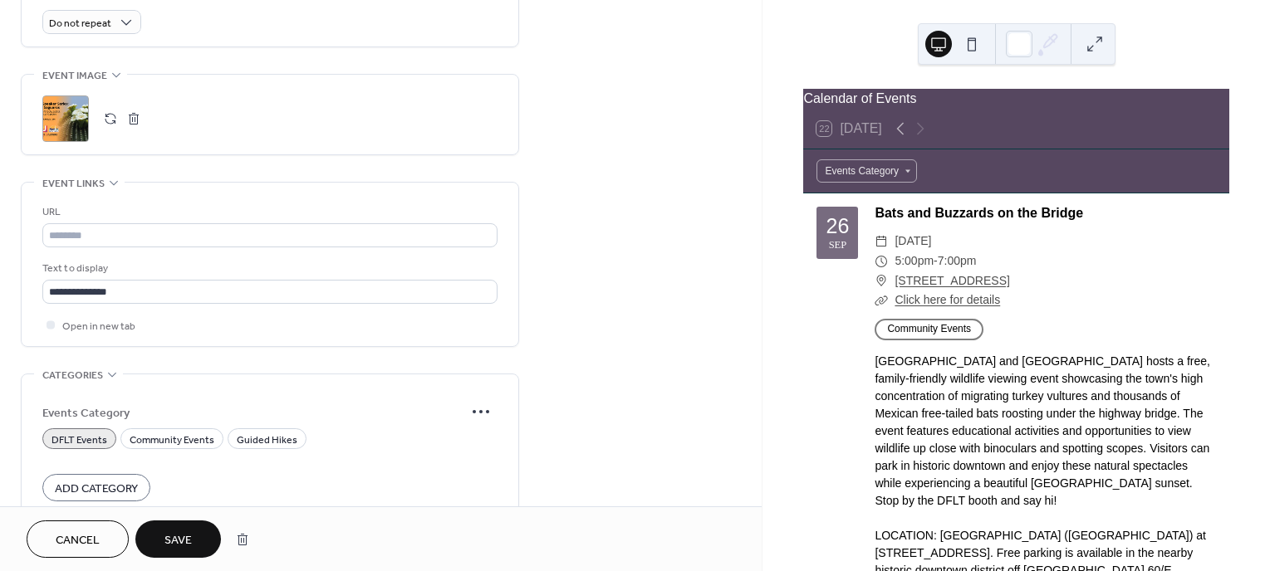
click at [111, 544] on button "Cancel" at bounding box center [78, 539] width 102 height 37
